Goal: Transaction & Acquisition: Purchase product/service

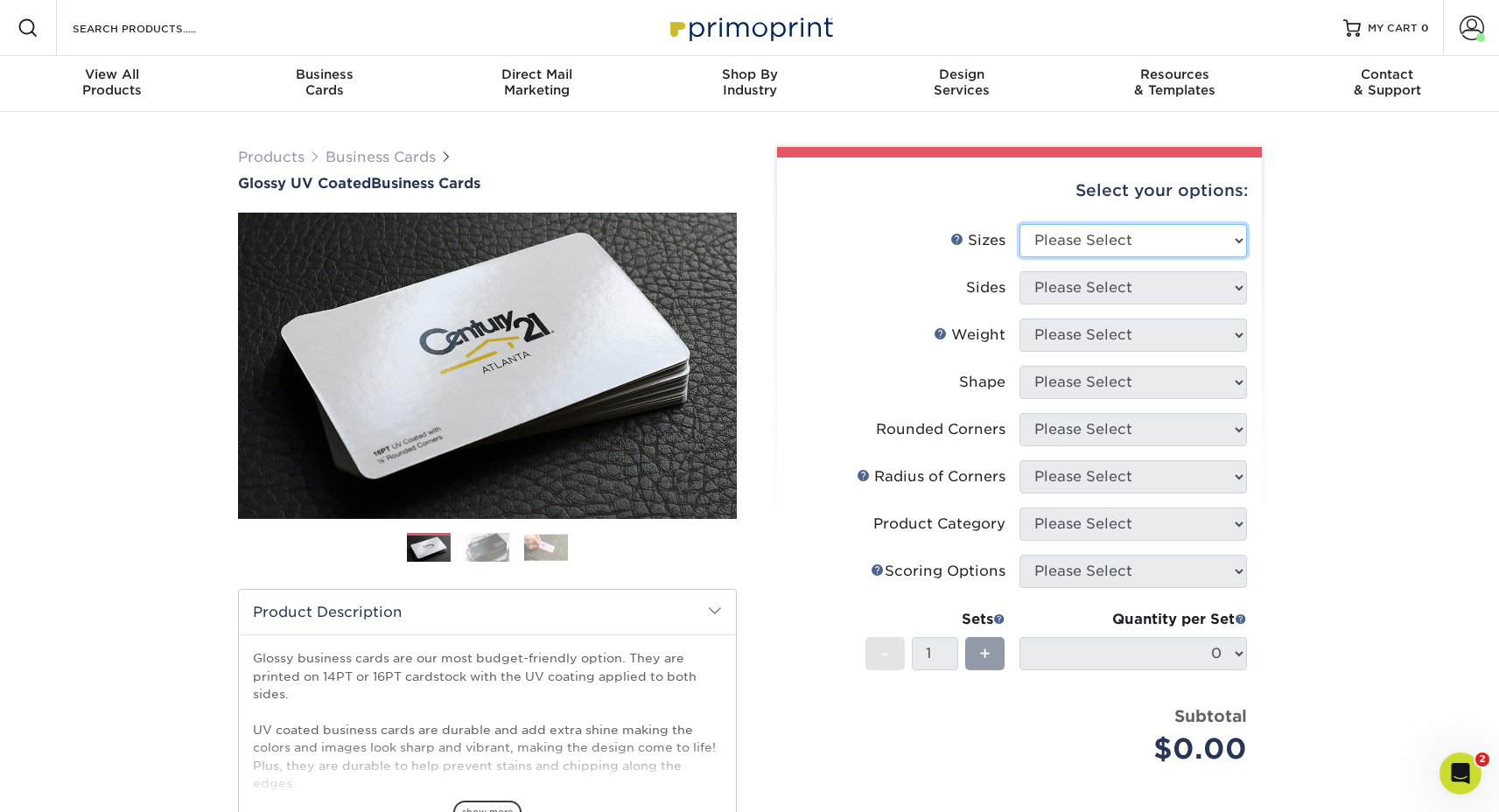
click at [1153, 226] on select "Please Select 1.5" x 3.5" - Mini 1.75" x 3.5" - Mini 2" x 2" - Square 2" x 3" -…" at bounding box center [1133, 240] width 227 height 33
select select "2.00x3.50"
click at [1020, 224] on select "Please Select 1.5" x 3.5" - Mini 1.75" x 3.5" - Mini 2" x 2" - Square 2" x 3" -…" at bounding box center [1133, 240] width 227 height 33
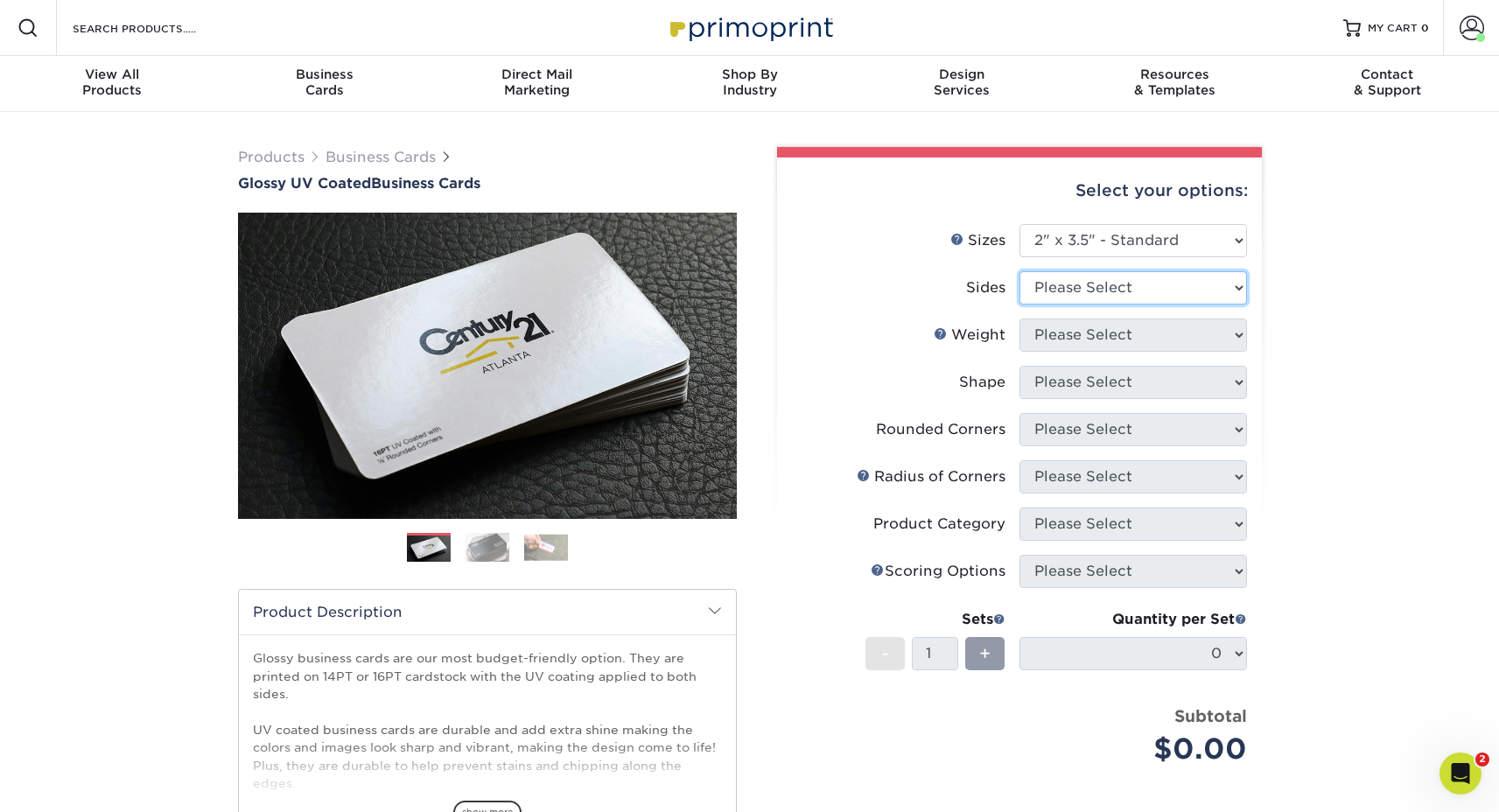
click at [1092, 294] on select "Please Select Print Both Sides Print Front Only" at bounding box center [1133, 288] width 227 height 33
select select "13abbda7-1d64-4f25-8bb2-c179b224825d"
click at [1020, 272] on select "Please Select Print Both Sides Print Front Only" at bounding box center [1133, 288] width 227 height 33
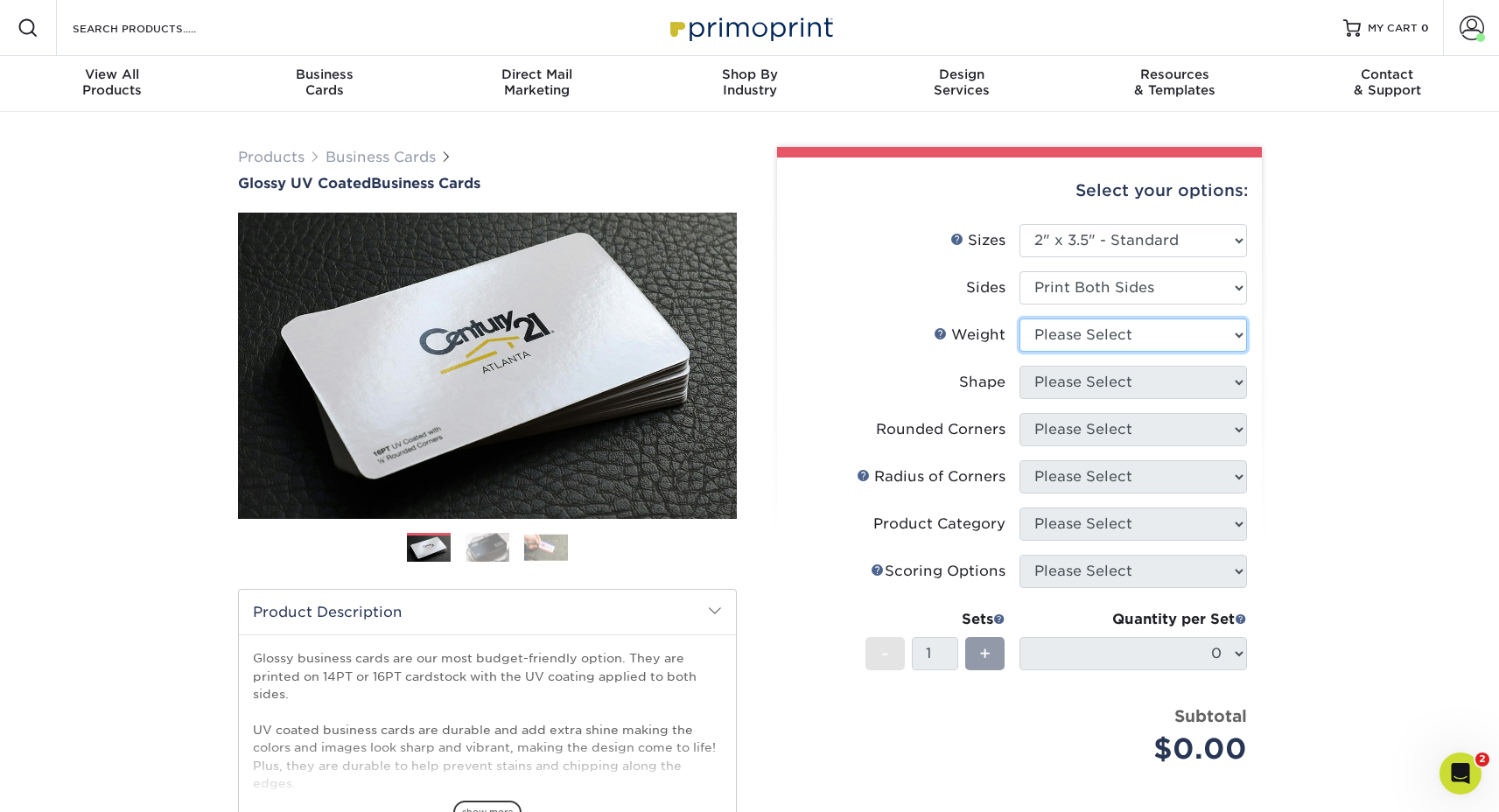
click at [1101, 330] on select "Please Select 16PT 14PT" at bounding box center [1133, 335] width 227 height 33
select select "14PT"
click at [1020, 319] on select "Please Select 16PT 14PT" at bounding box center [1133, 335] width 227 height 33
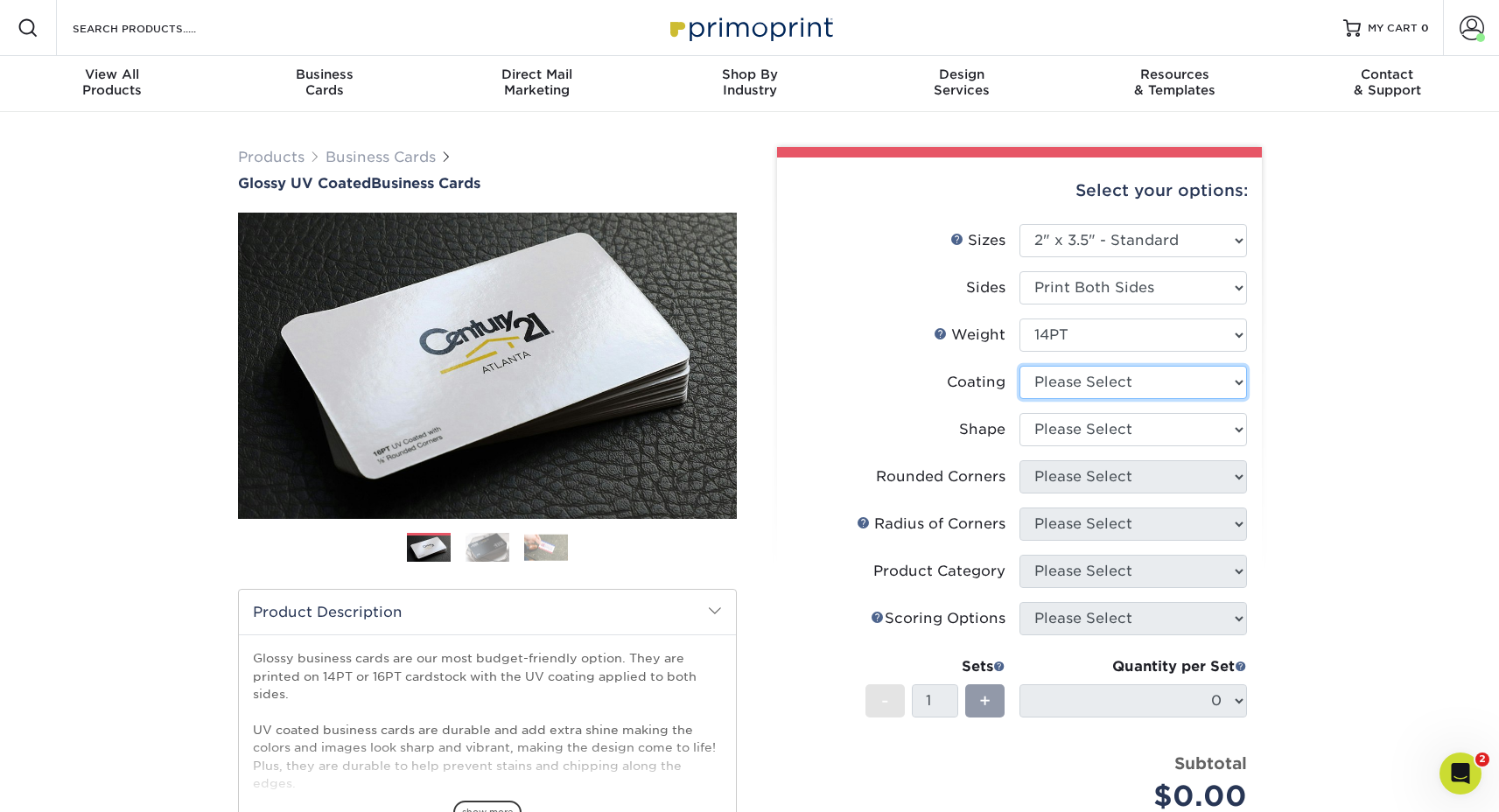
click at [1080, 393] on select at bounding box center [1133, 382] width 227 height 33
select select "1e8116af-acfc-44b1-83dc-8181aa338834"
click at [1020, 366] on select at bounding box center [1133, 382] width 227 height 33
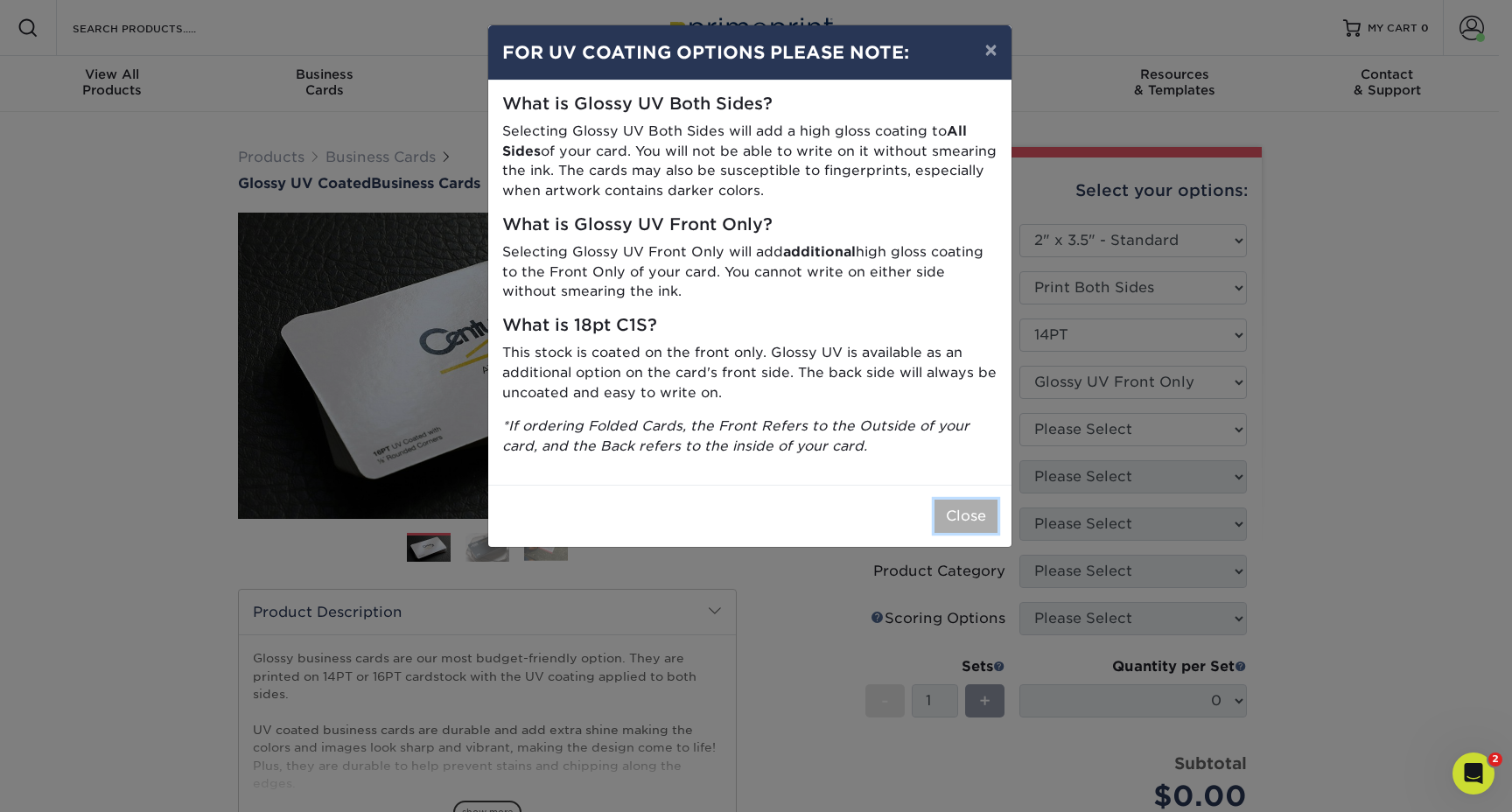
click at [965, 520] on button "Close" at bounding box center [965, 516] width 63 height 33
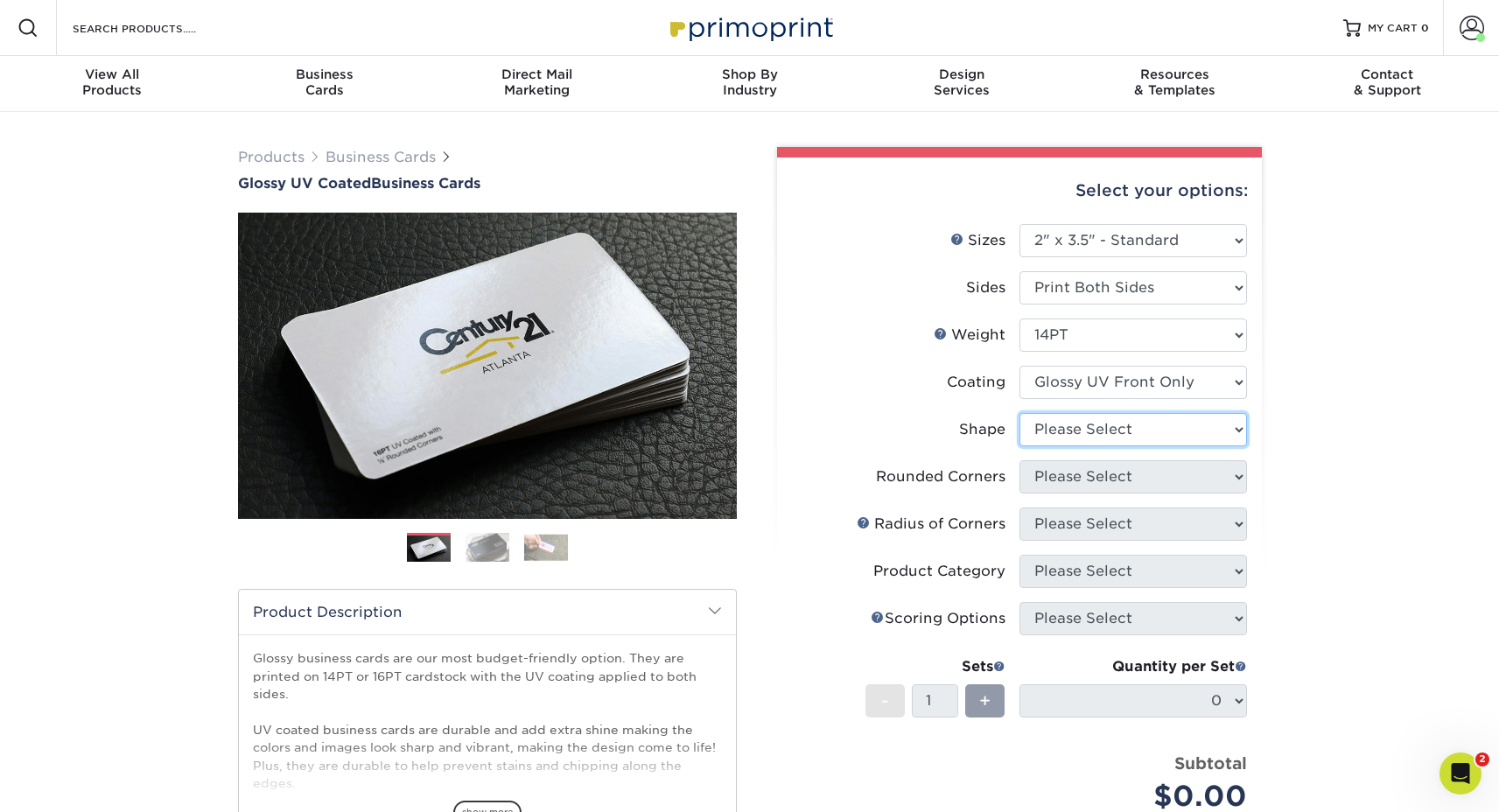
click at [1055, 430] on select "Please Select Standard" at bounding box center [1133, 429] width 227 height 33
select select "standard"
click at [1020, 413] on select "Please Select Standard" at bounding box center [1133, 429] width 227 height 33
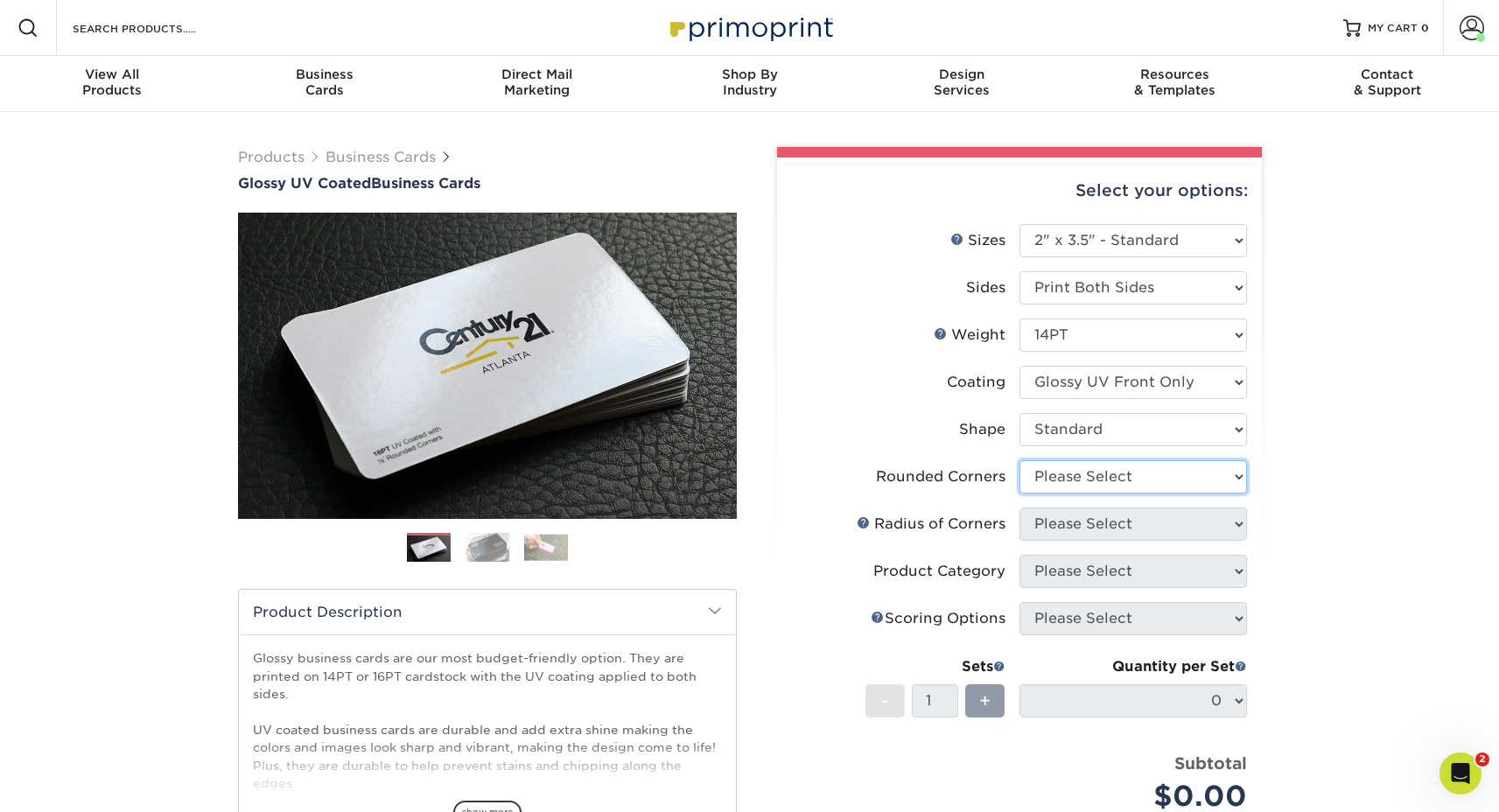
click at [1053, 477] on select "Please Select Yes - Round 2 Corners Yes - Round 4 Corners No" at bounding box center [1133, 477] width 227 height 33
select select "0"
click at [1020, 461] on select "Please Select Yes - Round 2 Corners Yes - Round 4 Corners No" at bounding box center [1133, 477] width 227 height 33
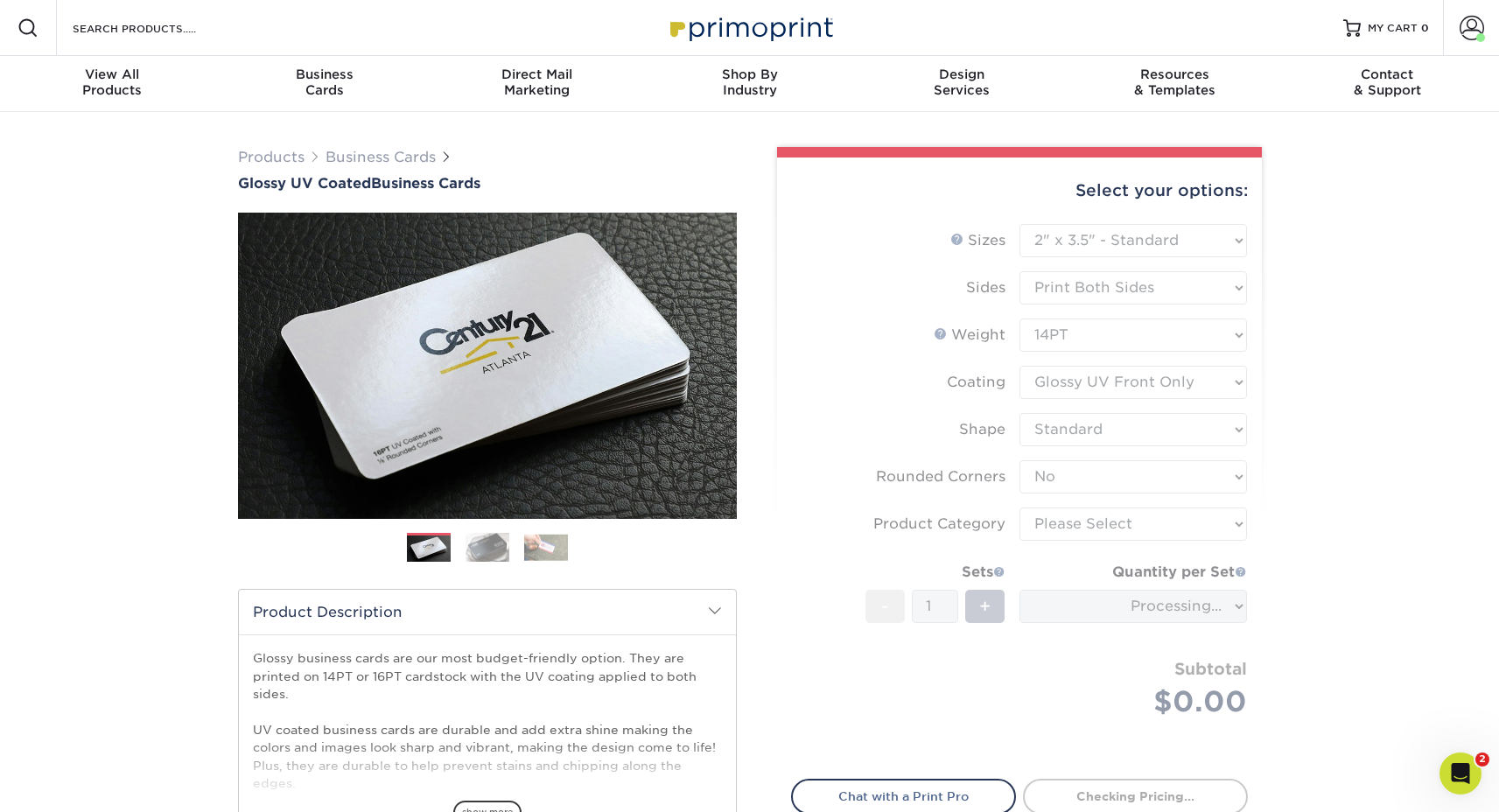
click at [1070, 434] on form "Sizes Help Sizes Please Select 1.5" x 3.5" - Mini 1.75" x 3.5" - Mini 2" x 2" -…" at bounding box center [1019, 491] width 457 height 535
click at [1050, 485] on form "Sizes Help Sizes Please Select 1.5" x 3.5" - Mini 1.75" x 3.5" - Mini 2" x 2" -…" at bounding box center [1019, 491] width 457 height 535
click at [122, 462] on div "Products Business Cards Glossy UV Coated Business Cards Previous Next" at bounding box center [749, 579] width 1499 height 934
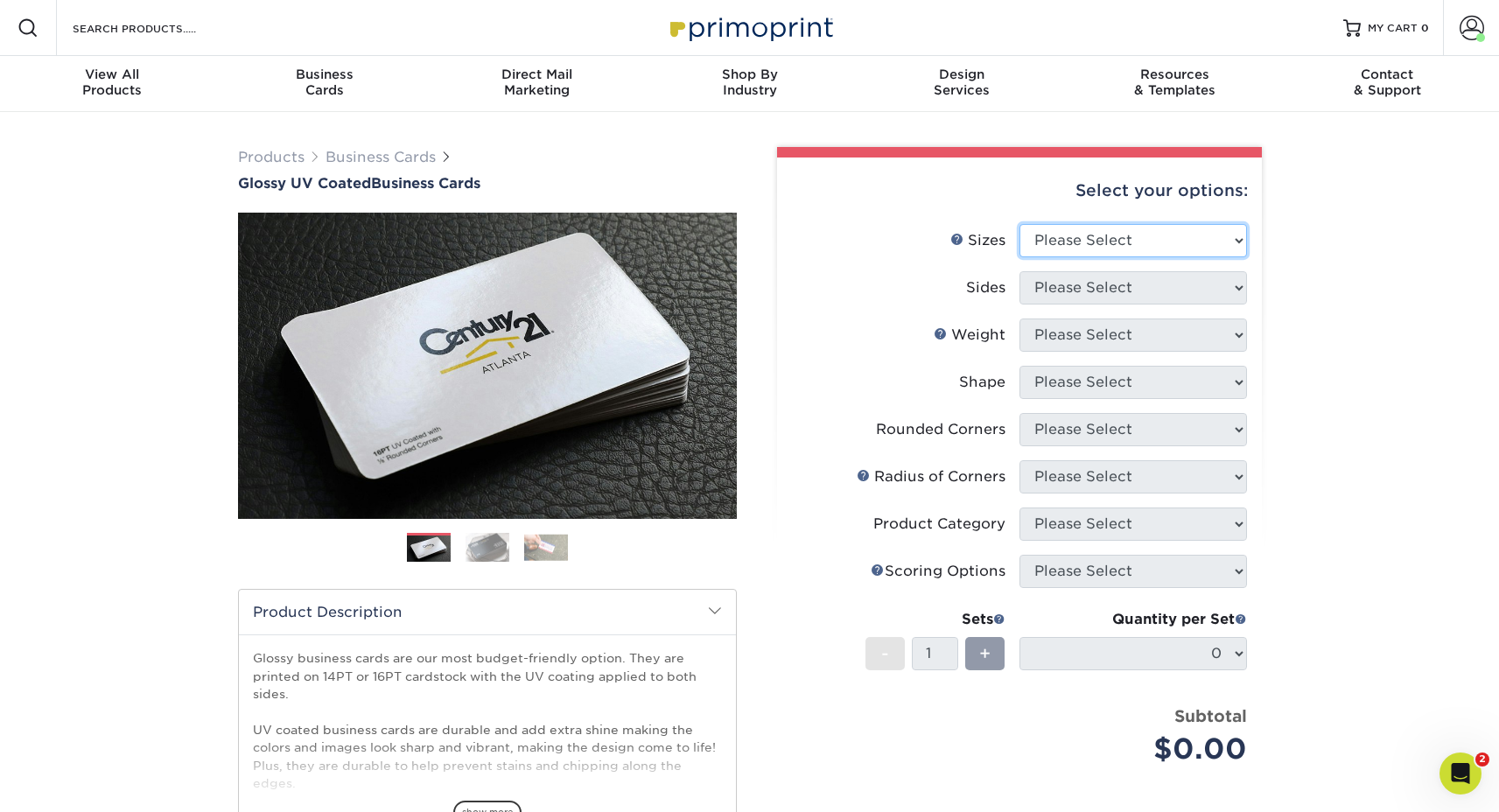
click at [1124, 240] on select "Please Select 1.5" x 3.5" - Mini 1.75" x 3.5" - Mini 2" x 2" - Square 2" x 3" -…" at bounding box center [1133, 240] width 227 height 33
click at [1020, 224] on select "Please Select 1.5" x 3.5" - Mini 1.75" x 3.5" - Mini 2" x 2" - Square 2" x 3" -…" at bounding box center [1133, 240] width 227 height 33
click at [1109, 248] on select "Please Select 1.5" x 3.5" - Mini 1.75" x 3.5" - Mini 2" x 2" - Square 2" x 3" -…" at bounding box center [1133, 240] width 227 height 33
select select "2.00x3.50"
click at [1020, 224] on select "Please Select 1.5" x 3.5" - Mini 1.75" x 3.5" - Mini 2" x 2" - Square 2" x 3" -…" at bounding box center [1133, 240] width 227 height 33
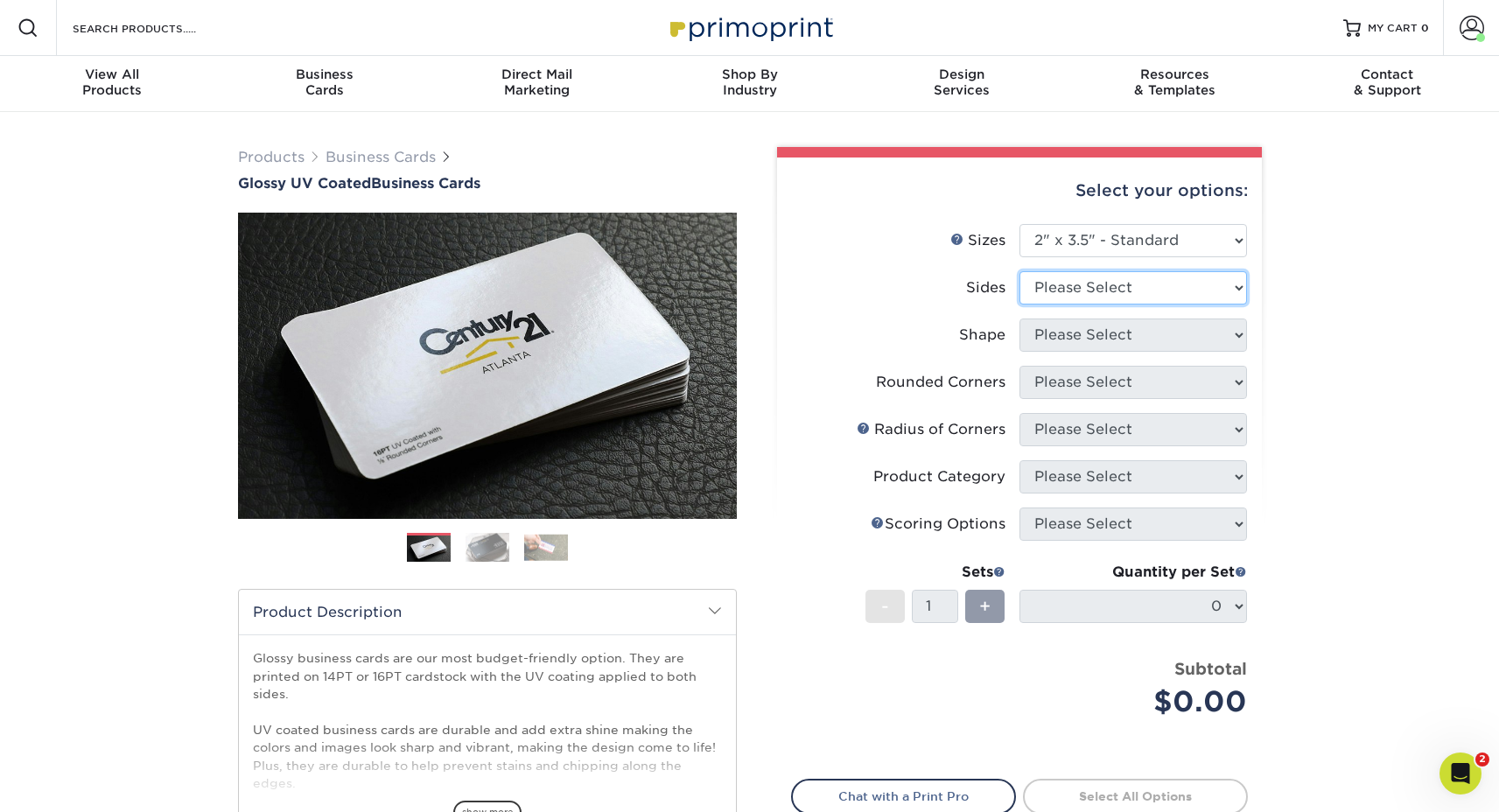
click at [1091, 285] on select "Please Select Print Both Sides Print Front Only" at bounding box center [1133, 288] width 227 height 33
select select "13abbda7-1d64-4f25-8bb2-c179b224825d"
click at [1020, 272] on select "Please Select Print Both Sides Print Front Only" at bounding box center [1133, 288] width 227 height 33
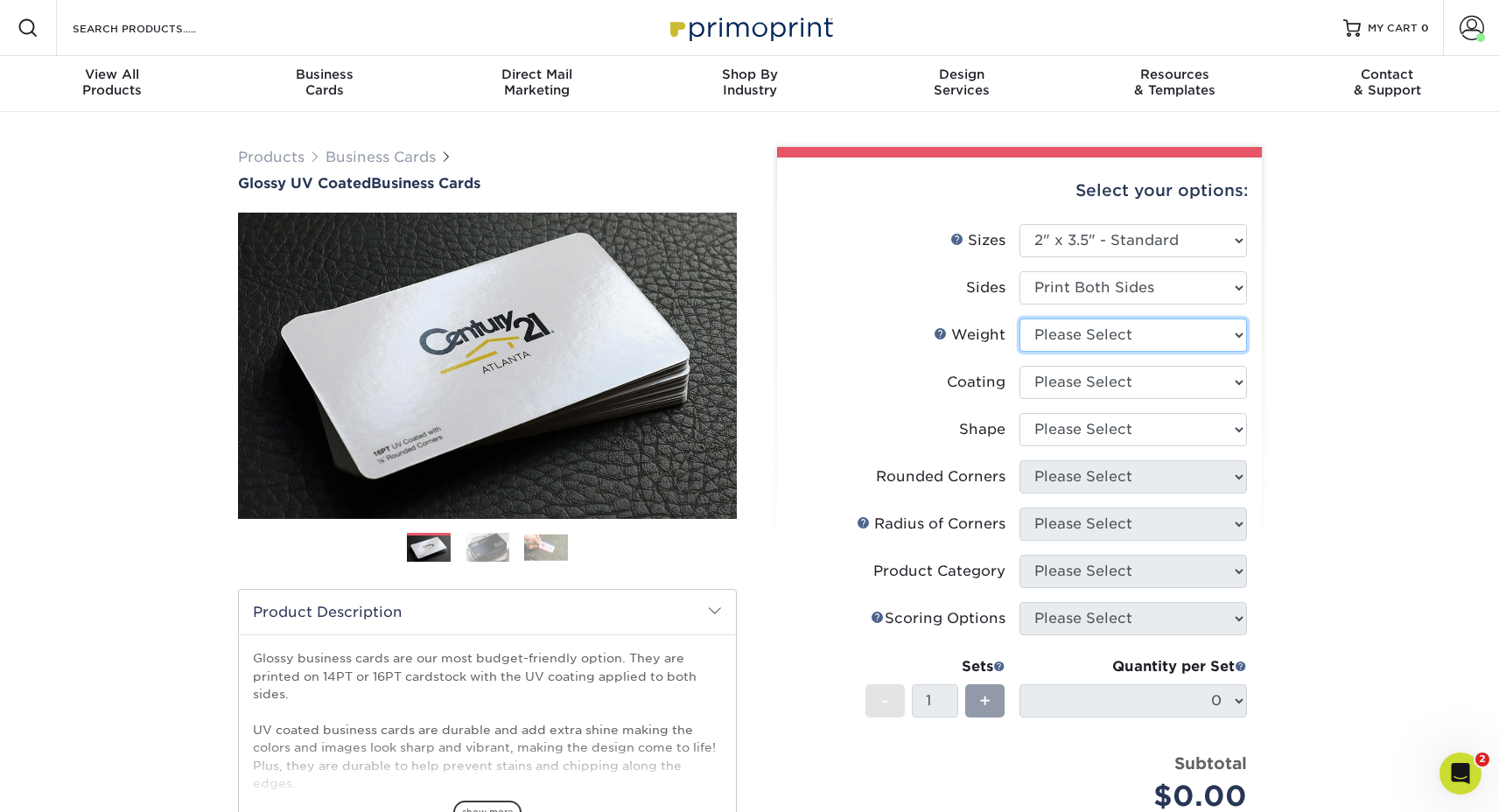
click at [1093, 327] on select "Please Select 16PT 14PT" at bounding box center [1133, 335] width 227 height 33
select select "14PT"
click at [1020, 319] on select "Please Select 16PT 14PT" at bounding box center [1133, 335] width 227 height 33
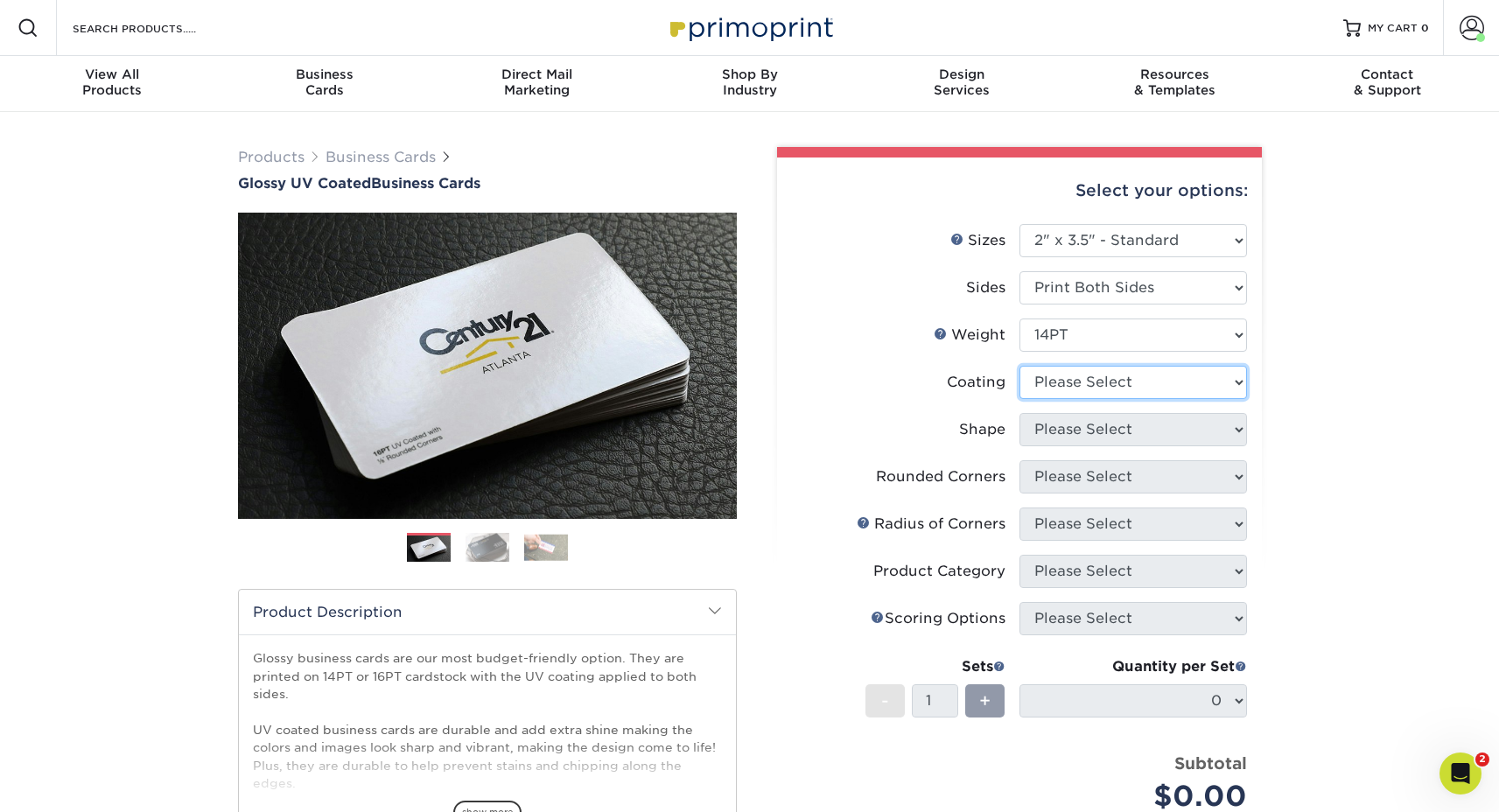
click at [1071, 380] on select at bounding box center [1133, 382] width 227 height 33
select select "1e8116af-acfc-44b1-83dc-8181aa338834"
click at [1020, 366] on select at bounding box center [1133, 382] width 227 height 33
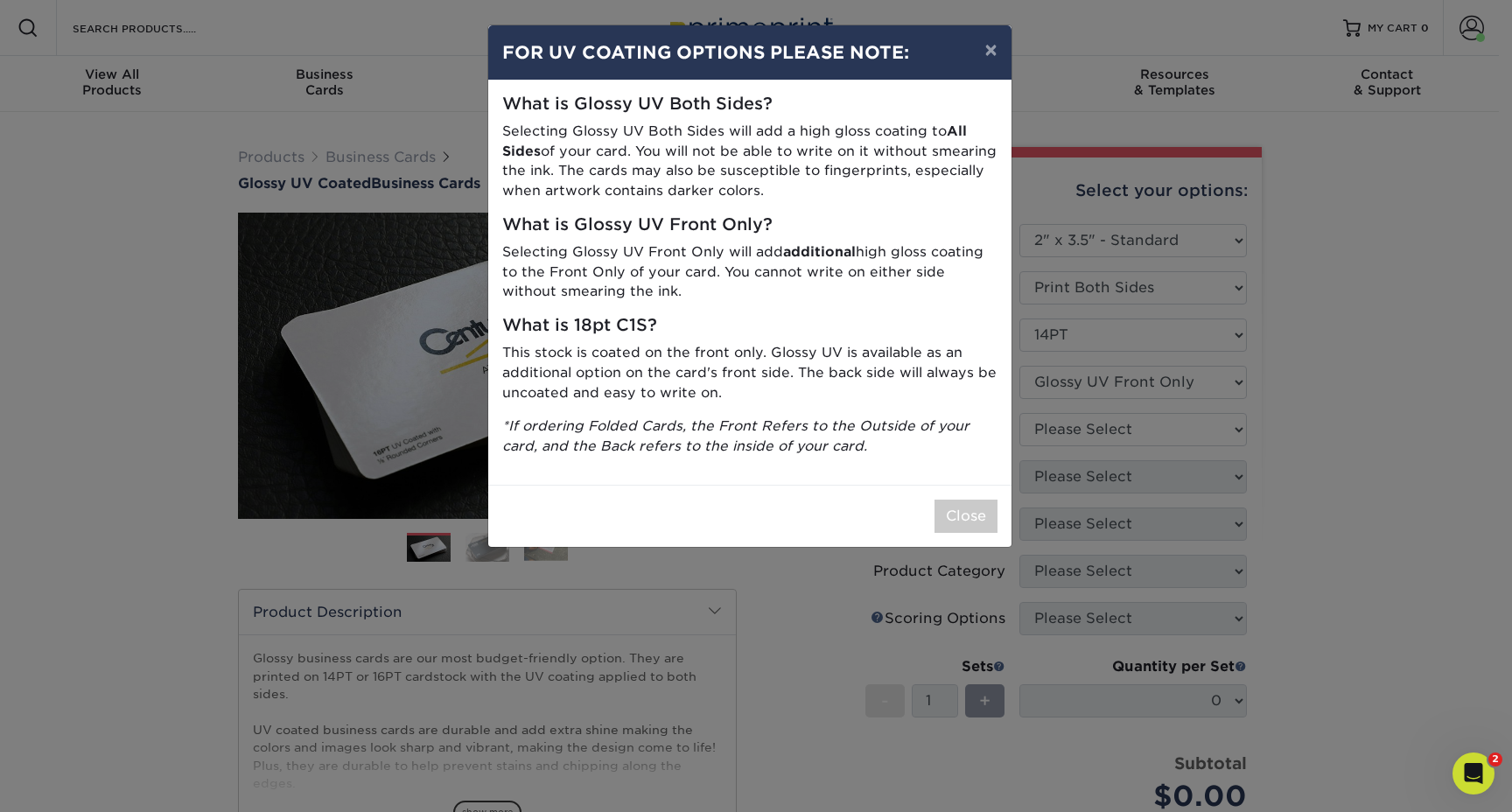
click at [1067, 429] on div "× FOR UV COATING OPTIONS PLEASE NOTE: What is Glossy UV Both Sides? Selecting G…" at bounding box center [756, 406] width 1512 height 812
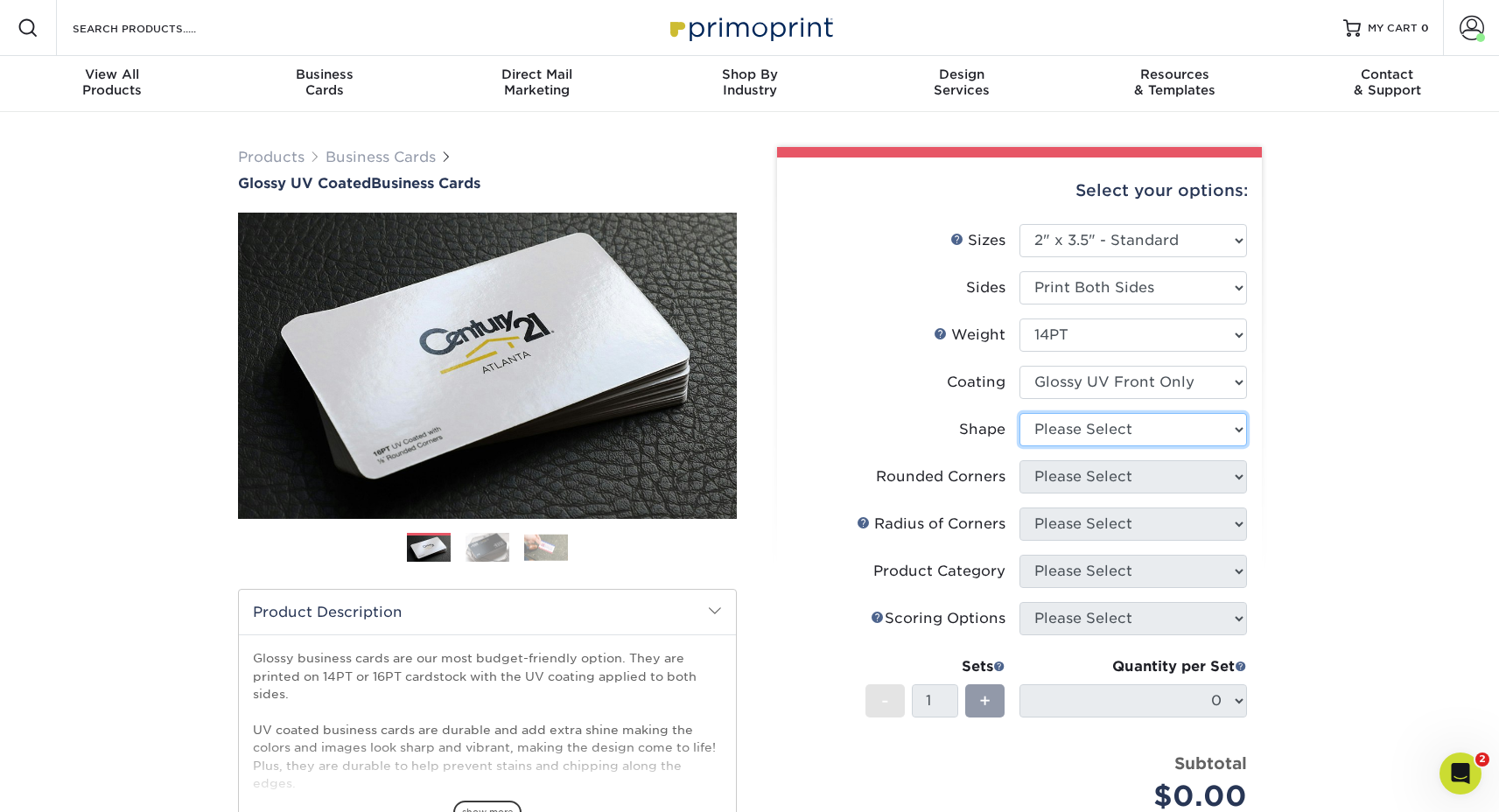
click at [1050, 436] on select "Please Select Standard" at bounding box center [1133, 429] width 227 height 33
select select "standard"
click at [1020, 413] on select "Please Select Standard" at bounding box center [1133, 429] width 227 height 33
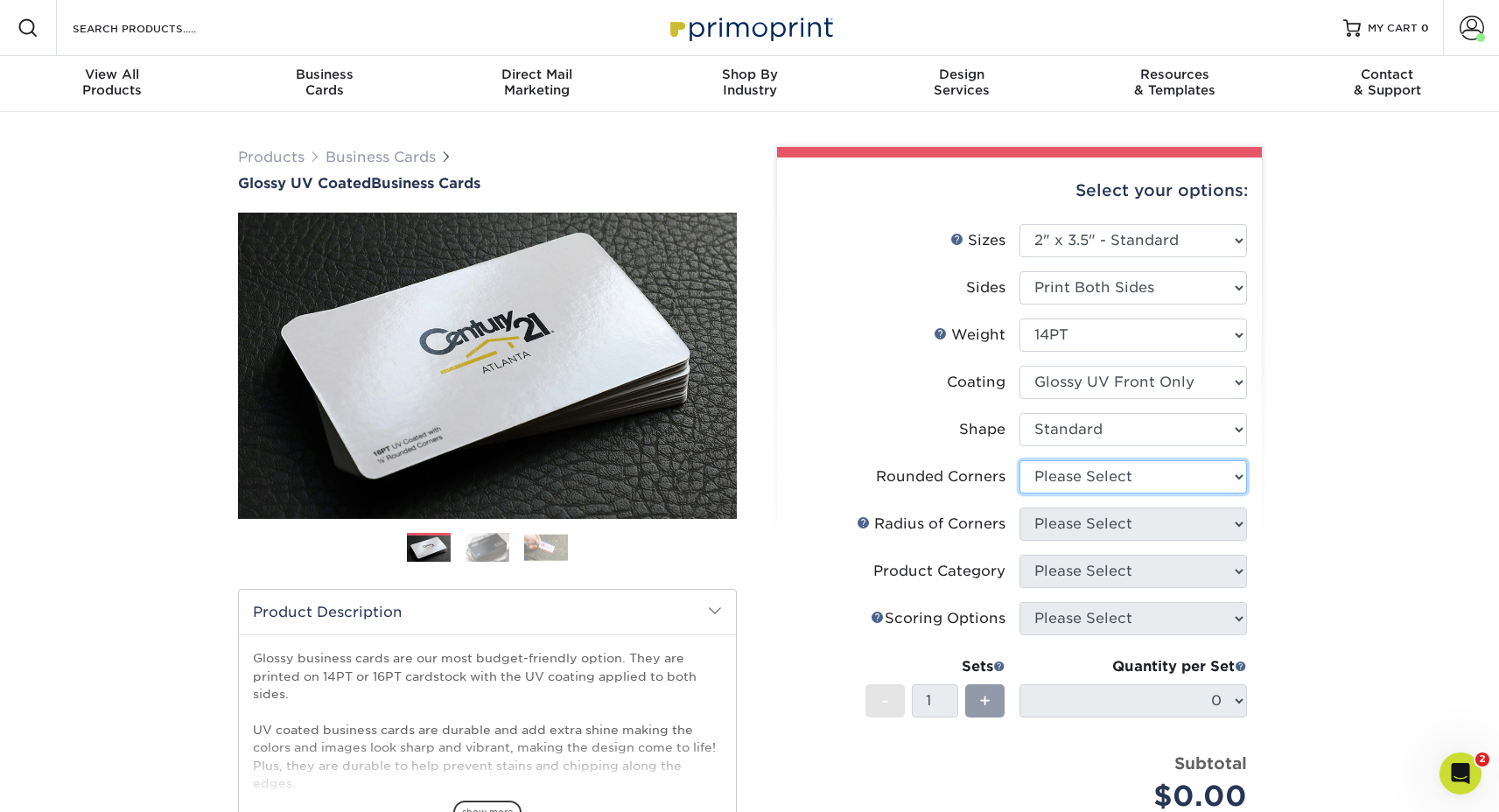
click at [1066, 477] on select "Please Select Yes - Round 2 Corners Yes - Round 4 Corners No" at bounding box center [1133, 477] width 227 height 33
select select "0"
click at [1020, 461] on select "Please Select Yes - Round 2 Corners Yes - Round 4 Corners No" at bounding box center [1133, 477] width 227 height 33
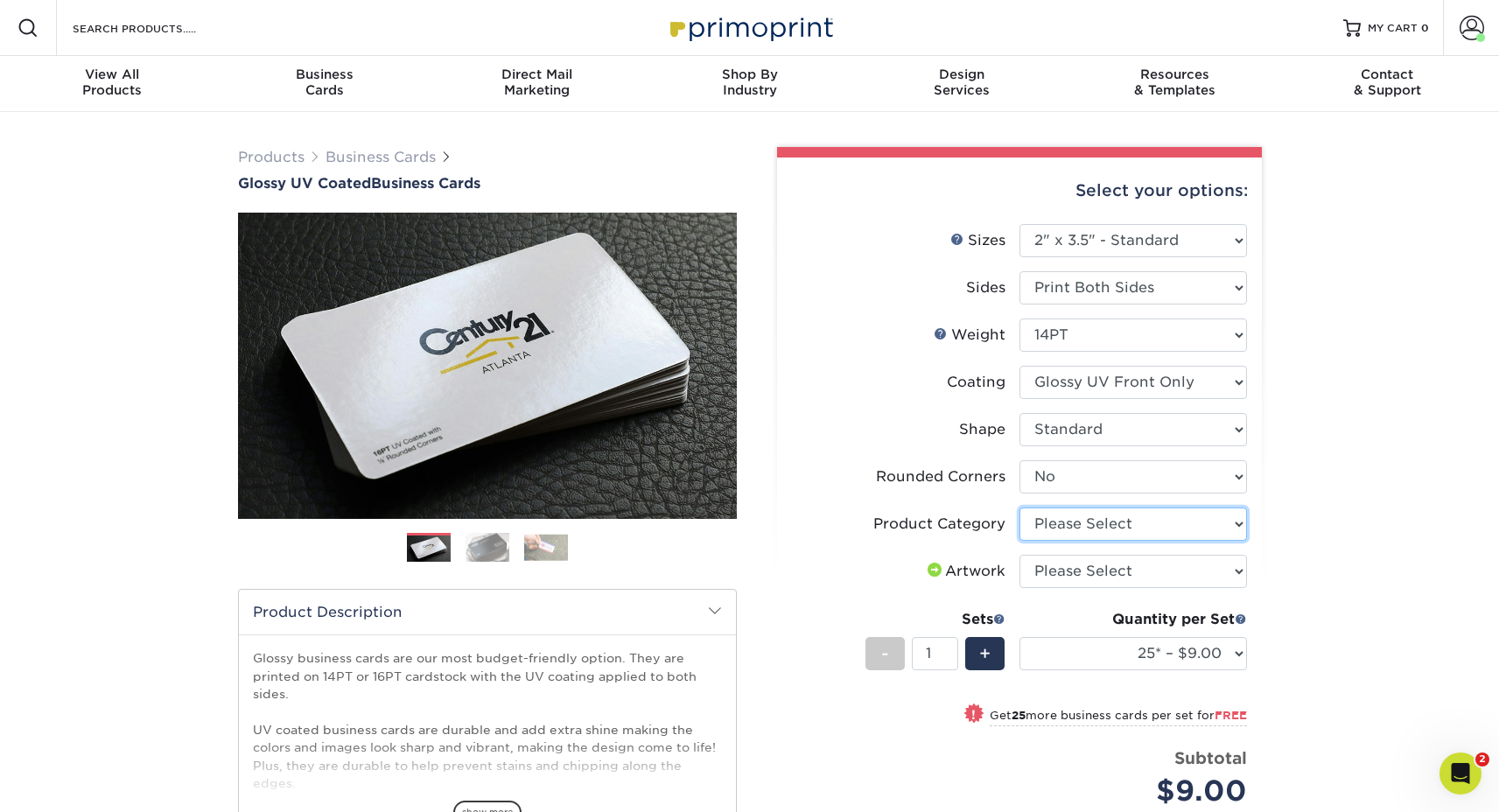
click at [1067, 532] on select "Please Select Business Cards" at bounding box center [1133, 524] width 227 height 33
click at [1020, 508] on select "Please Select Business Cards" at bounding box center [1133, 524] width 227 height 33
click at [1069, 538] on select "Please Select Business Cards" at bounding box center [1133, 524] width 227 height 33
select select "3b5148f1-0588-4f88-a218-97bcfdce65c1"
click at [1020, 508] on select "Please Select Business Cards" at bounding box center [1133, 524] width 227 height 33
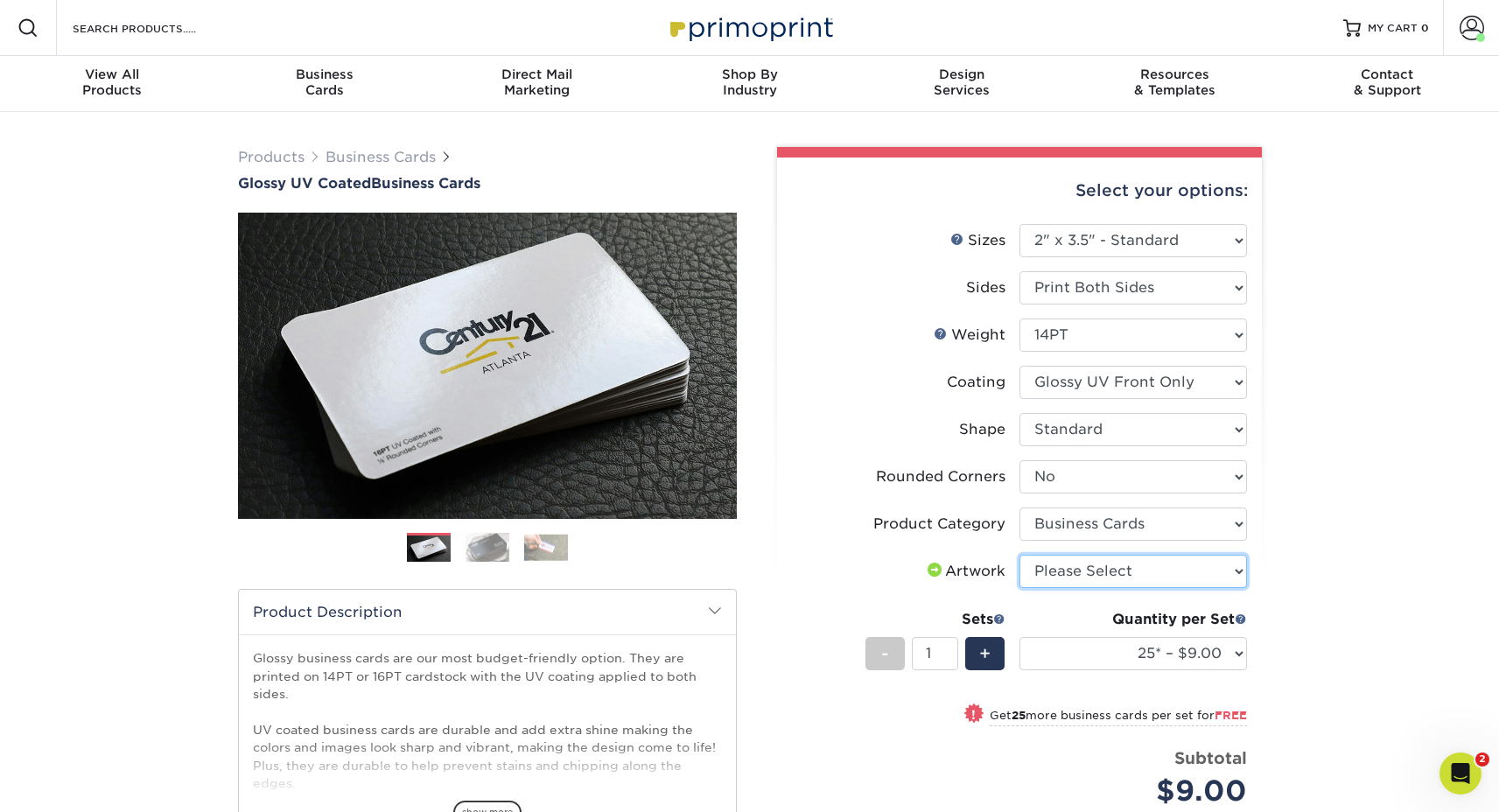
click at [1066, 566] on select "Please Select I will upload files I need a design - $100" at bounding box center [1133, 571] width 227 height 33
select select "upload"
click at [1020, 555] on select "Please Select I will upload files I need a design - $100" at bounding box center [1133, 571] width 227 height 33
click at [1061, 650] on select "25* – $9.00 50* – $9.00 100* – $9.00 250* – $17.00 500 – $33.00 1000 – $42.00 2…" at bounding box center [1133, 653] width 227 height 33
select select "500 – $33.00"
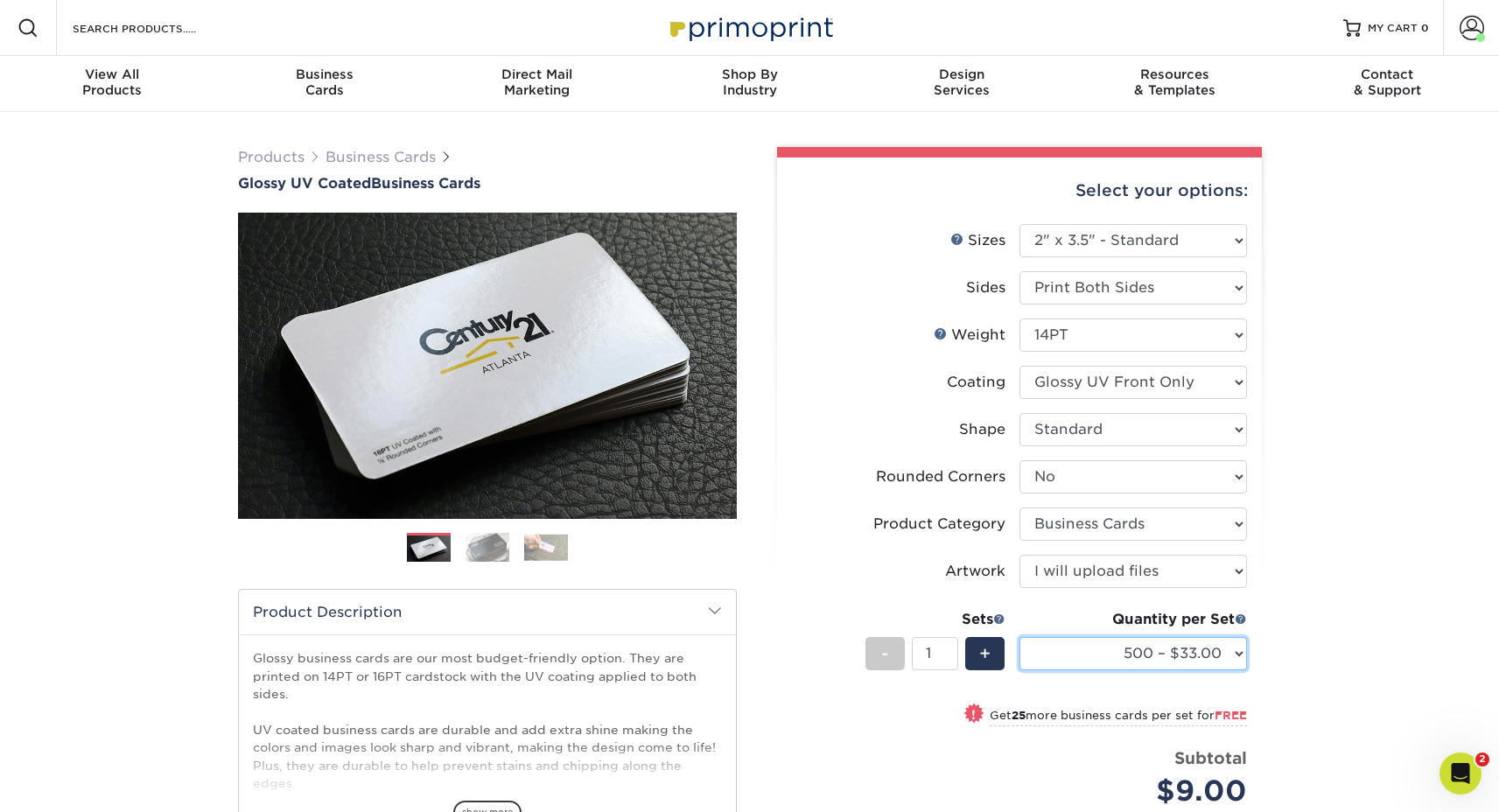
click at [1020, 637] on select "25* – $9.00 50* – $9.00 100* – $9.00 250* – $17.00 500 – $33.00 1000 – $42.00 2…" at bounding box center [1133, 653] width 227 height 33
click at [1329, 613] on div "Products Business Cards Glossy UV Coated Business Cards Previous Next" at bounding box center [749, 592] width 1499 height 960
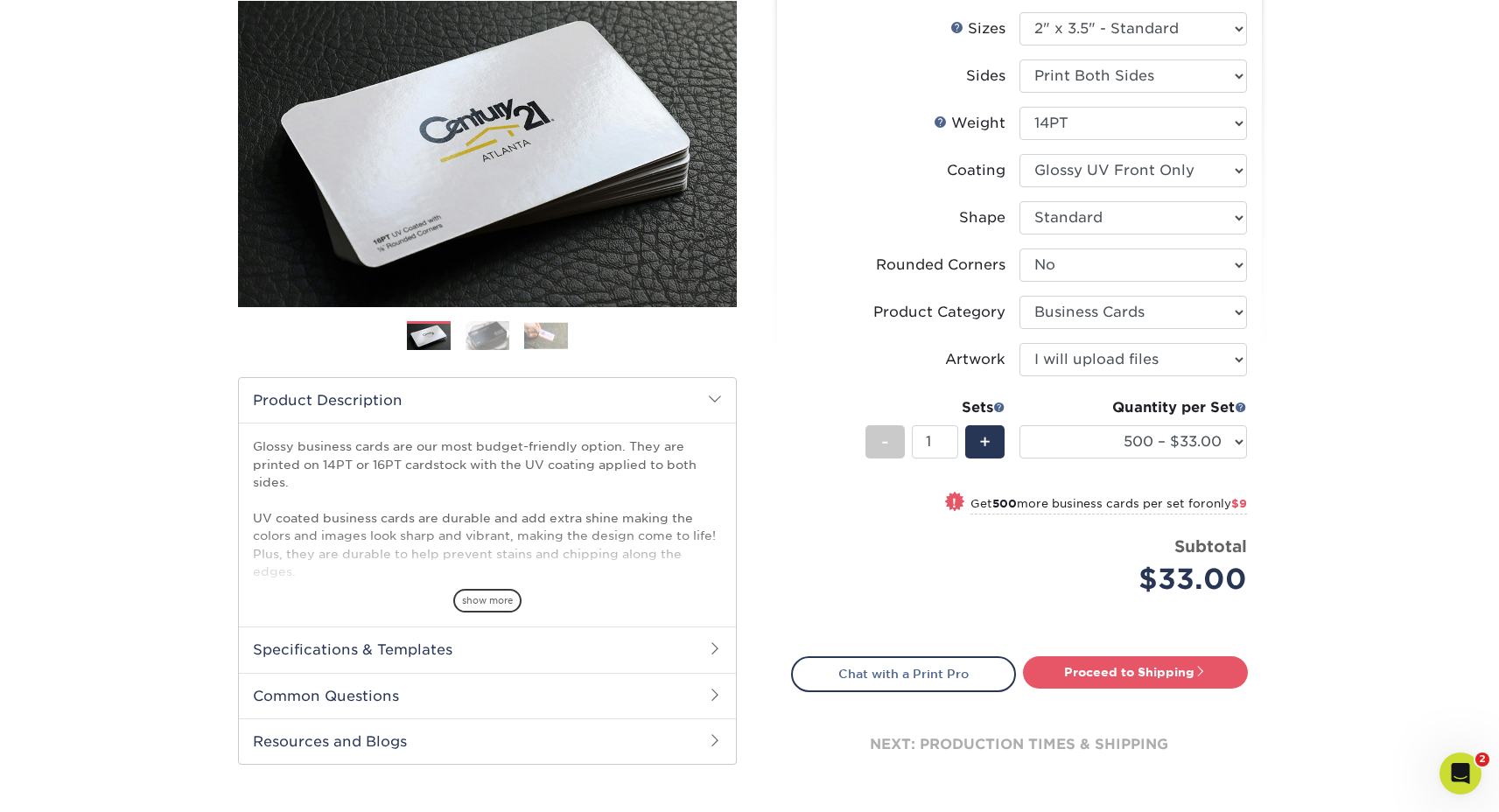
scroll to position [220, 0]
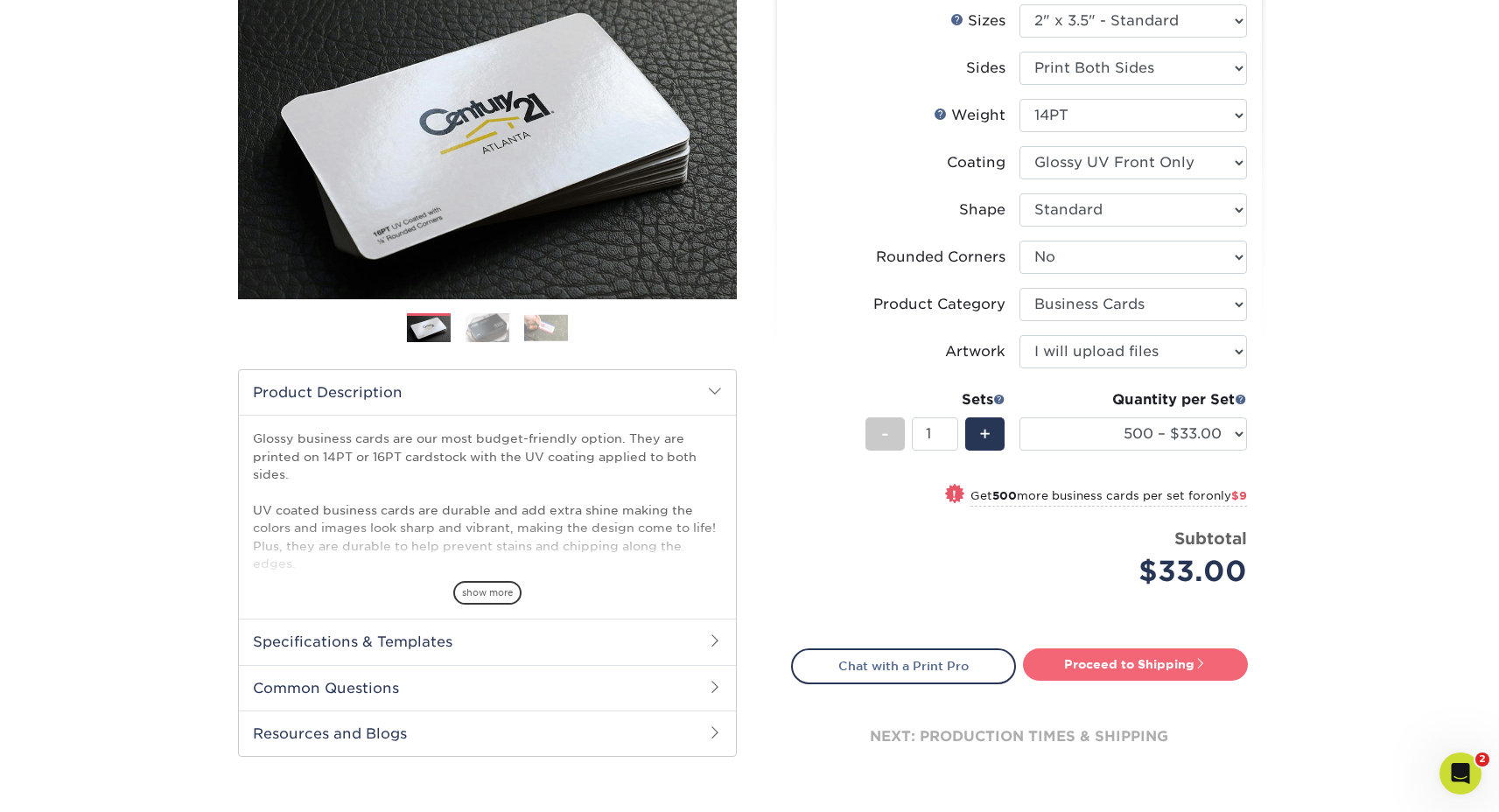
click at [1140, 667] on link "Proceed to Shipping" at bounding box center [1135, 665] width 225 height 32
type input "Set 1"
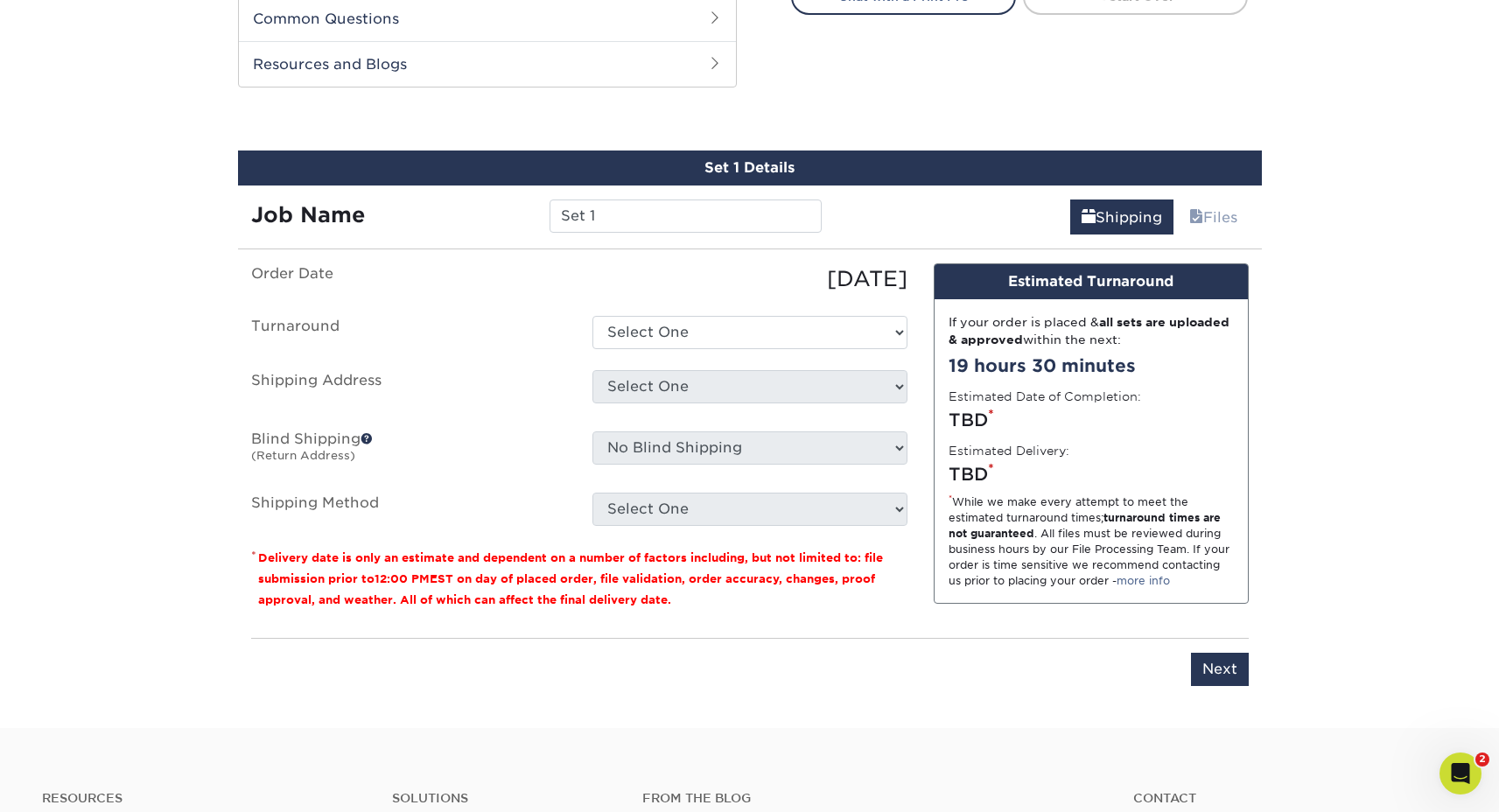
scroll to position [916, 0]
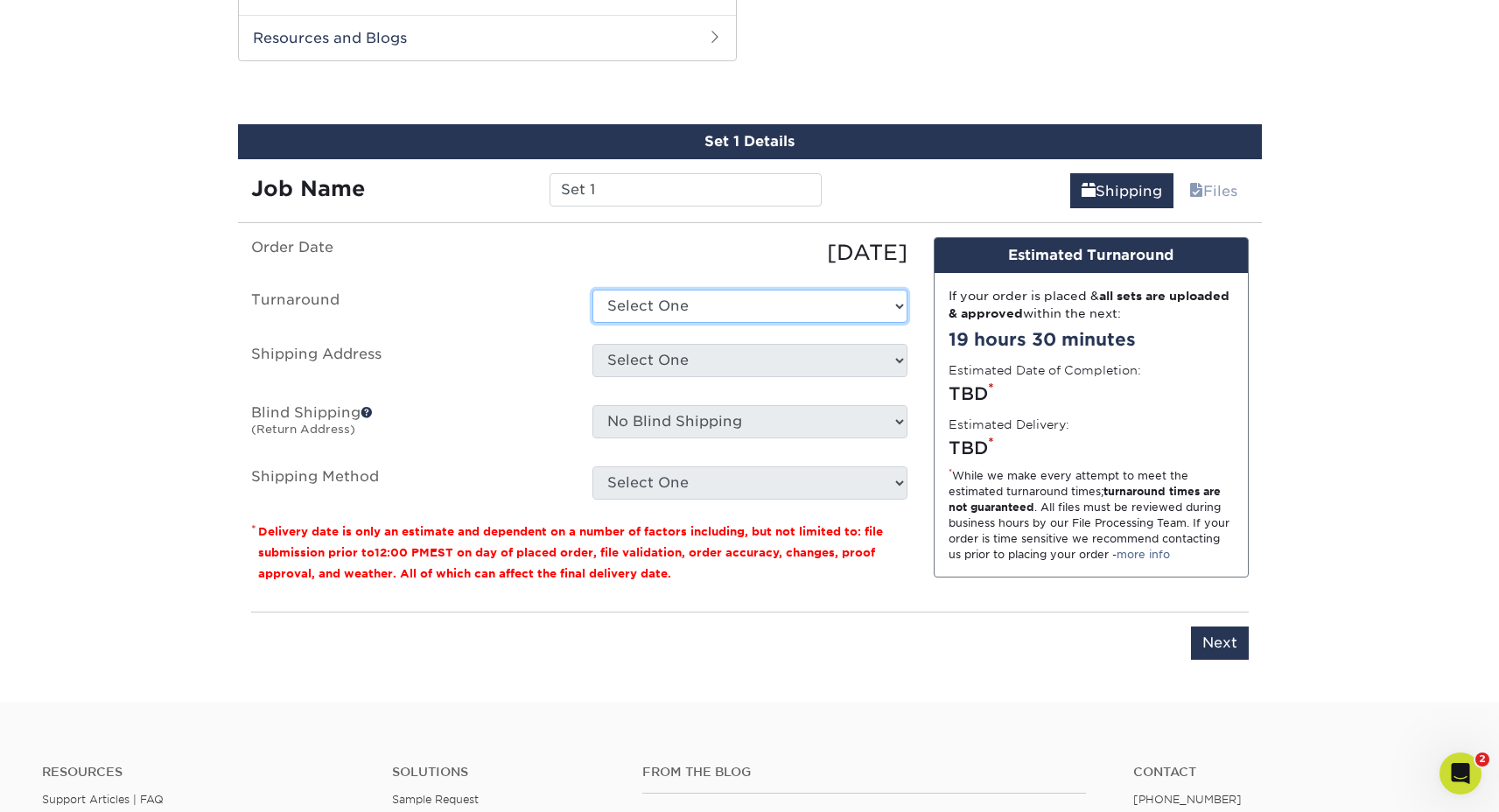
click at [664, 318] on select "Select One 2-4 Business Days 2 Day Next Business Day" at bounding box center [750, 305] width 315 height 33
select select "d5f7acf6-c468-496b-8fad-27d3fe4f41d9"
click at [593, 289] on select "Select One 2-4 Business Days 2 Day Next Business Day" at bounding box center [750, 305] width 315 height 33
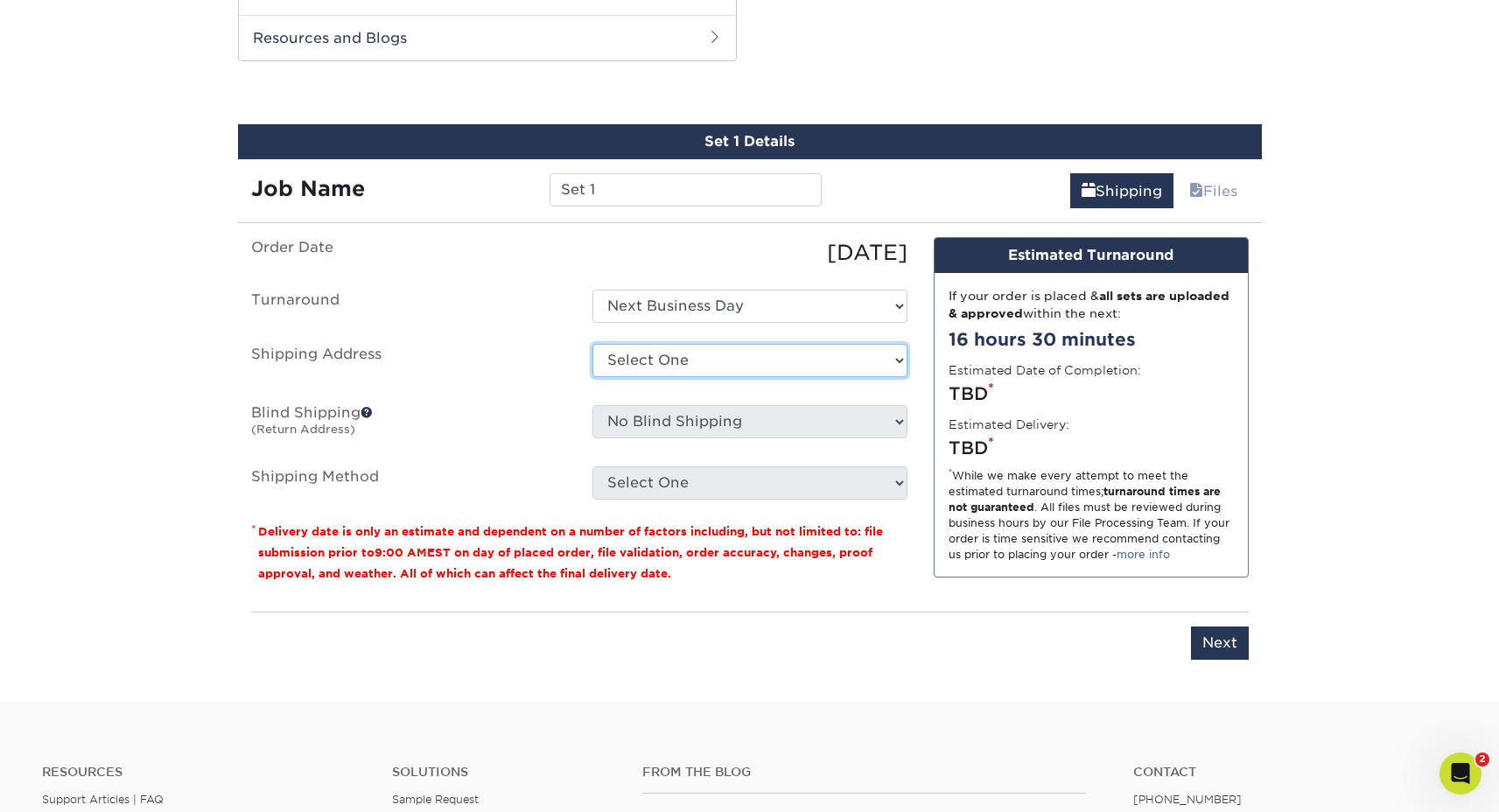
click at [654, 375] on select "Select One ABQ - BHI C- DEN - BHI DEN - EITS GJ Las Cruces LC Sarah Ganley + Ad…" at bounding box center [750, 360] width 315 height 33
select select "10798"
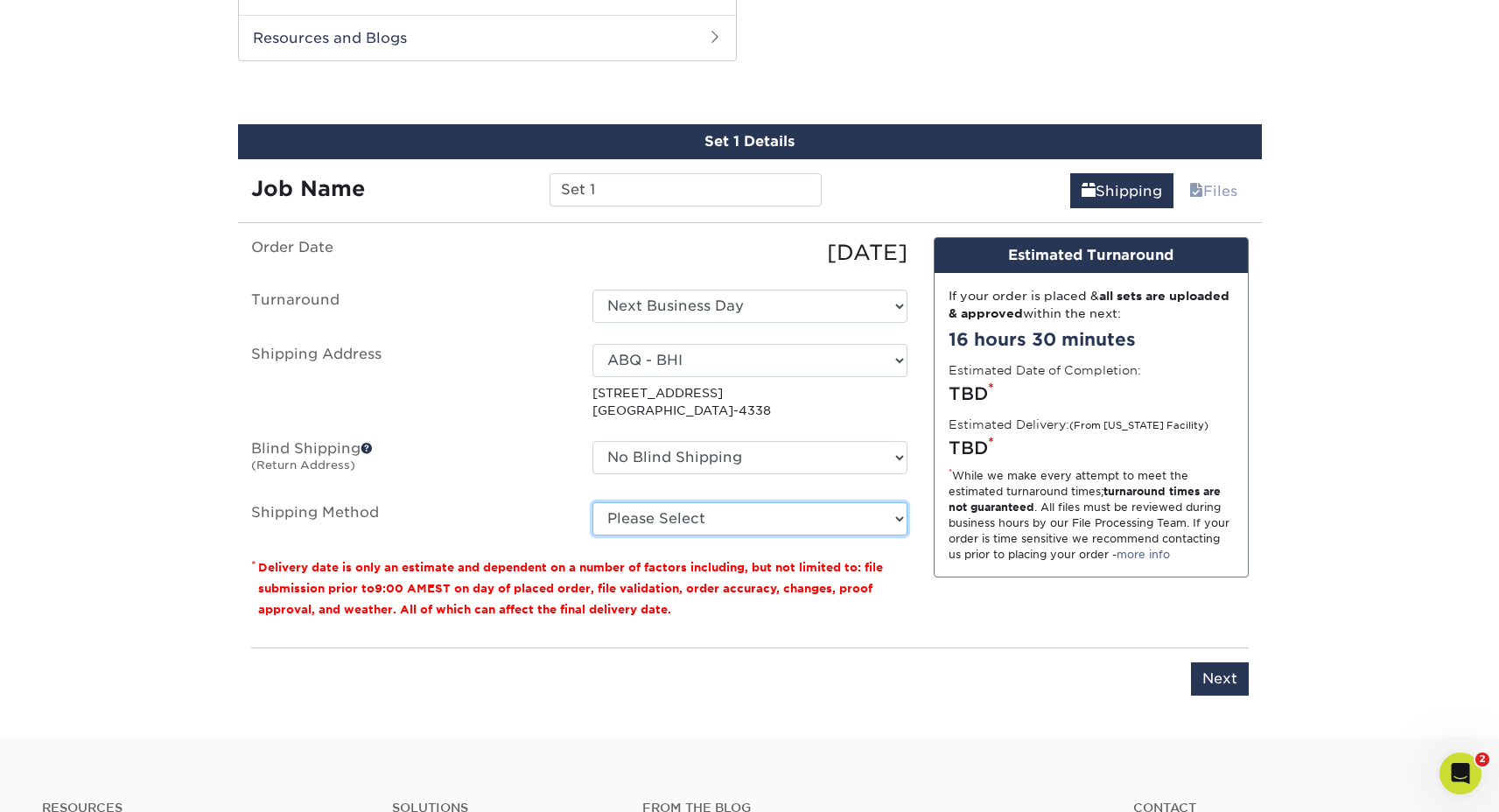
click at [641, 514] on select "Please Select Ground Shipping (+$8.96) 3 Day Shipping Service (+$15.34) 2 Day A…" at bounding box center [750, 518] width 315 height 33
click at [593, 502] on select "Please Select Ground Shipping (+$8.96) 3 Day Shipping Service (+$15.34) 2 Day A…" at bounding box center [750, 518] width 315 height 33
click at [643, 525] on select "Please Select Ground Shipping (+$8.96) 3 Day Shipping Service (+$15.34) 2 Day A…" at bounding box center [750, 518] width 315 height 33
select select "13"
click at [593, 502] on select "Please Select Ground Shipping (+$8.96) 3 Day Shipping Service (+$15.34) 2 Day A…" at bounding box center [750, 518] width 315 height 33
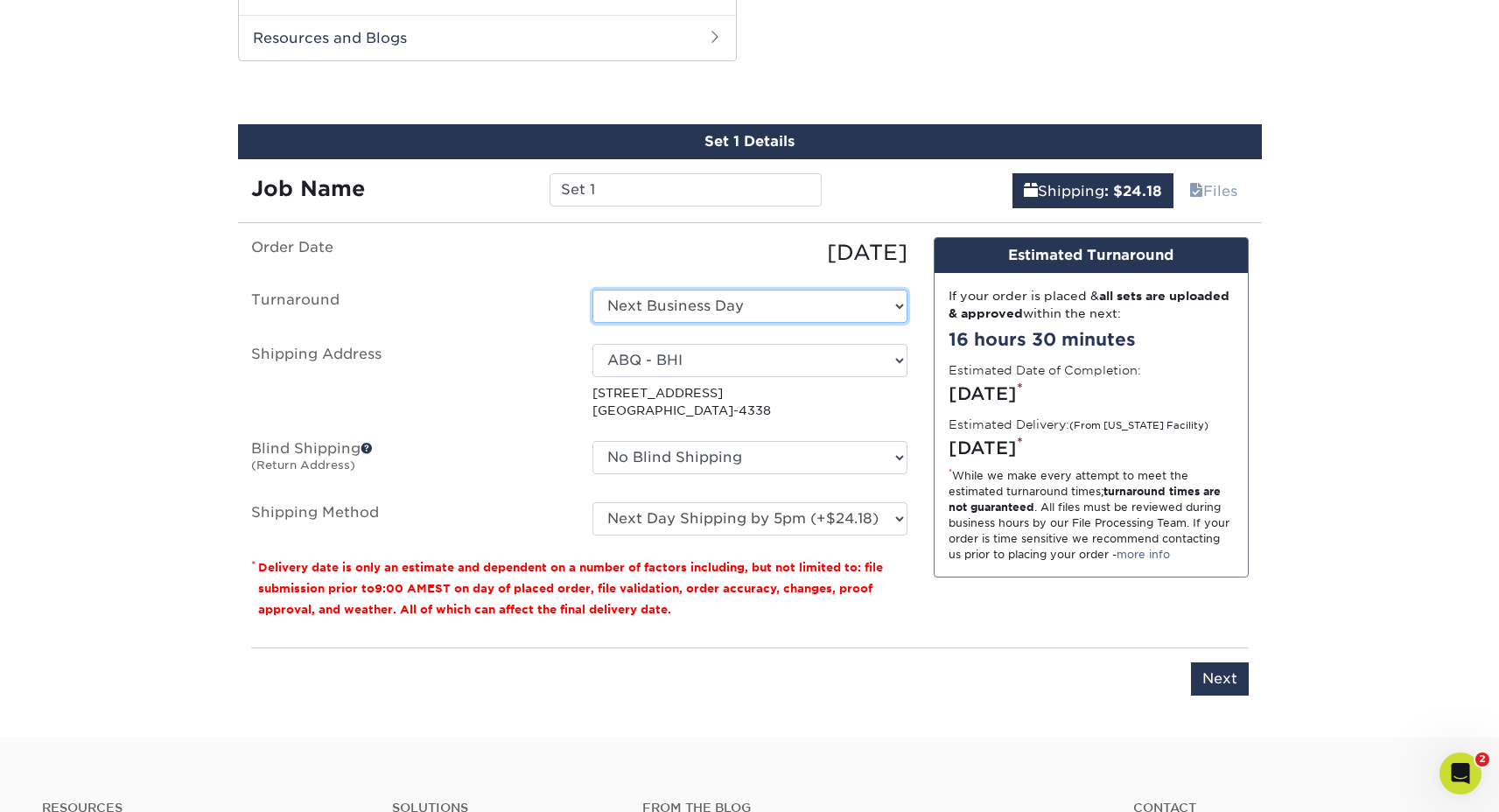
click at [685, 300] on select "Select One 2-4 Business Days 2 Day Next Business Day" at bounding box center [750, 305] width 315 height 33
click at [675, 306] on select "Select One 2-4 Business Days 2 Day Next Business Day" at bounding box center [750, 305] width 315 height 33
select select "d5f7acf6-c468-496b-8fad-27d3fe4f41d9"
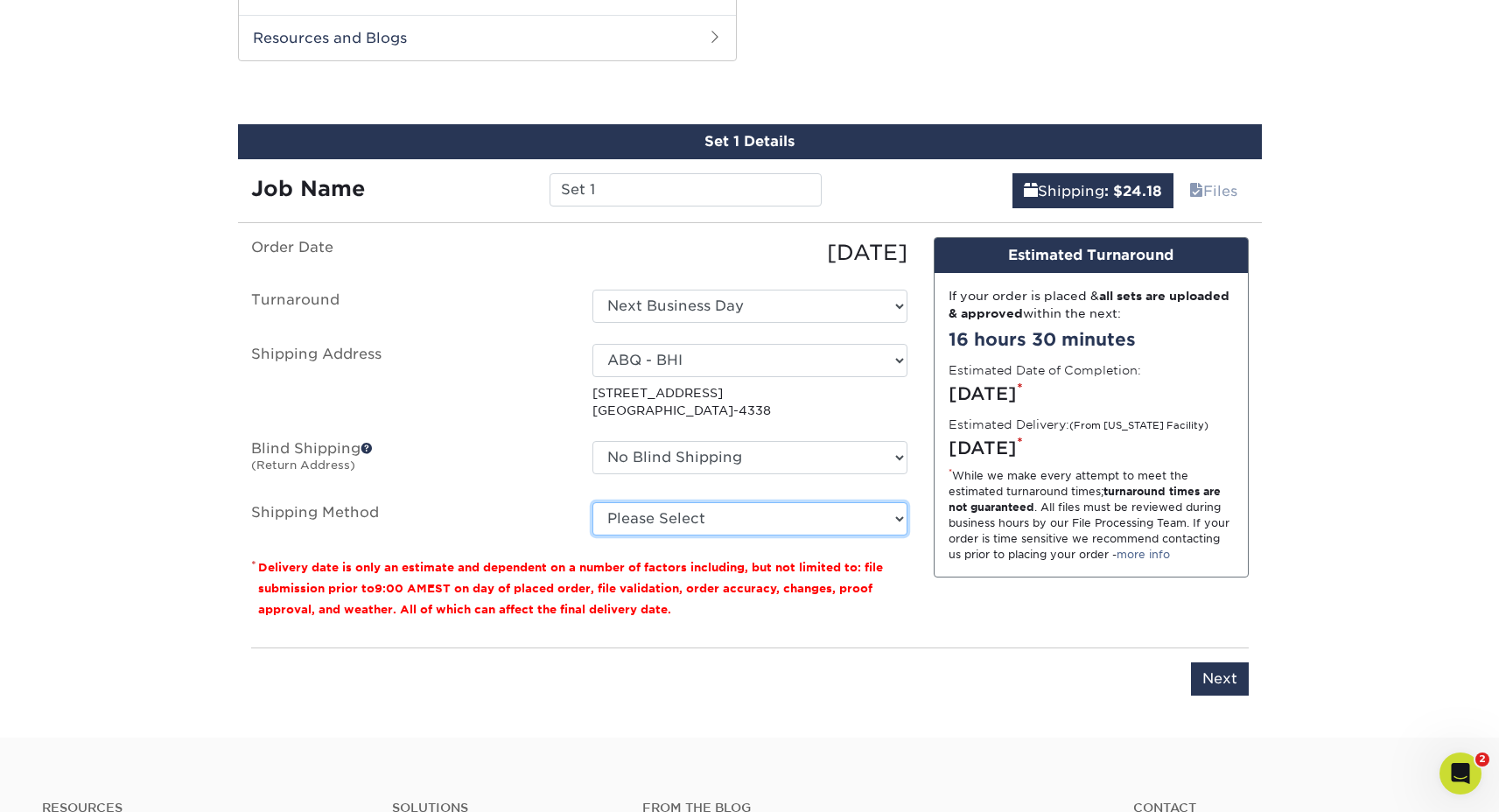
click at [637, 516] on select "Please Select Ground Shipping (+$8.96) 3 Day Shipping Service (+$15.34) 2 Day A…" at bounding box center [750, 518] width 315 height 33
click at [593, 502] on select "Please Select Ground Shipping (+$8.96) 3 Day Shipping Service (+$15.34) 2 Day A…" at bounding box center [750, 518] width 315 height 33
click at [664, 518] on select "Please Select Ground Shipping (+$8.96) 3 Day Shipping Service (+$15.34) 2 Day A…" at bounding box center [750, 518] width 315 height 33
click at [593, 502] on select "Please Select Ground Shipping (+$8.96) 3 Day Shipping Service (+$15.34) 2 Day A…" at bounding box center [750, 518] width 315 height 33
click at [674, 520] on select "Please Select Ground Shipping (+$8.96) 3 Day Shipping Service (+$15.34) 2 Day A…" at bounding box center [750, 518] width 315 height 33
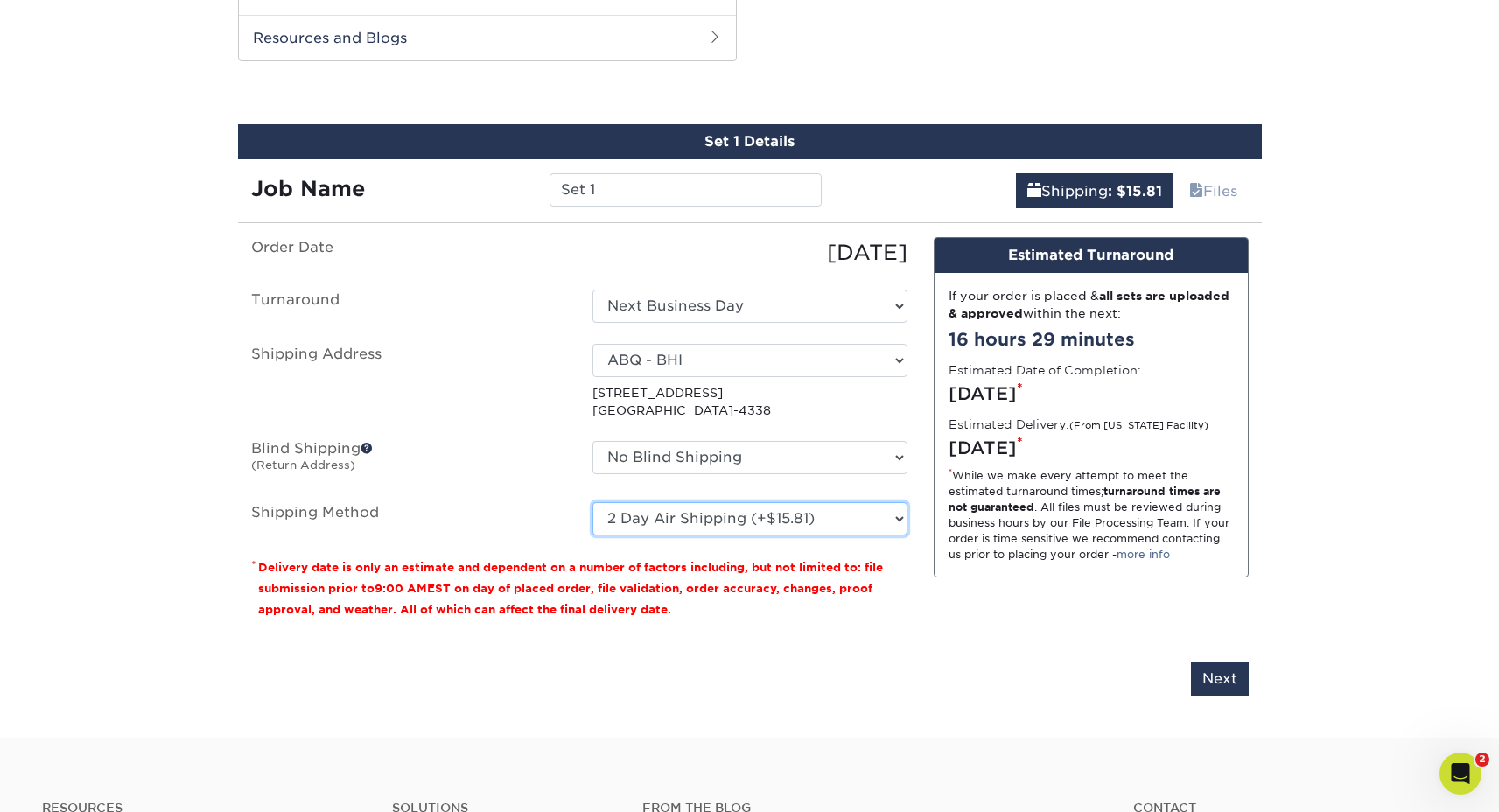
click at [593, 502] on select "Please Select Ground Shipping (+$8.96) 3 Day Shipping Service (+$15.34) 2 Day A…" at bounding box center [750, 518] width 315 height 33
click at [690, 523] on select "Please Select Ground Shipping (+$8.96) 3 Day Shipping Service (+$15.34) 2 Day A…" at bounding box center [750, 518] width 315 height 33
click at [690, 522] on select "Please Select Ground Shipping (+$8.96) 3 Day Shipping Service (+$15.34) 2 Day A…" at bounding box center [750, 518] width 315 height 33
click at [686, 522] on select "Please Select Ground Shipping (+$8.96) 3 Day Shipping Service (+$15.34) 2 Day A…" at bounding box center [750, 518] width 315 height 33
click at [593, 502] on select "Please Select Ground Shipping (+$8.96) 3 Day Shipping Service (+$15.34) 2 Day A…" at bounding box center [750, 518] width 315 height 33
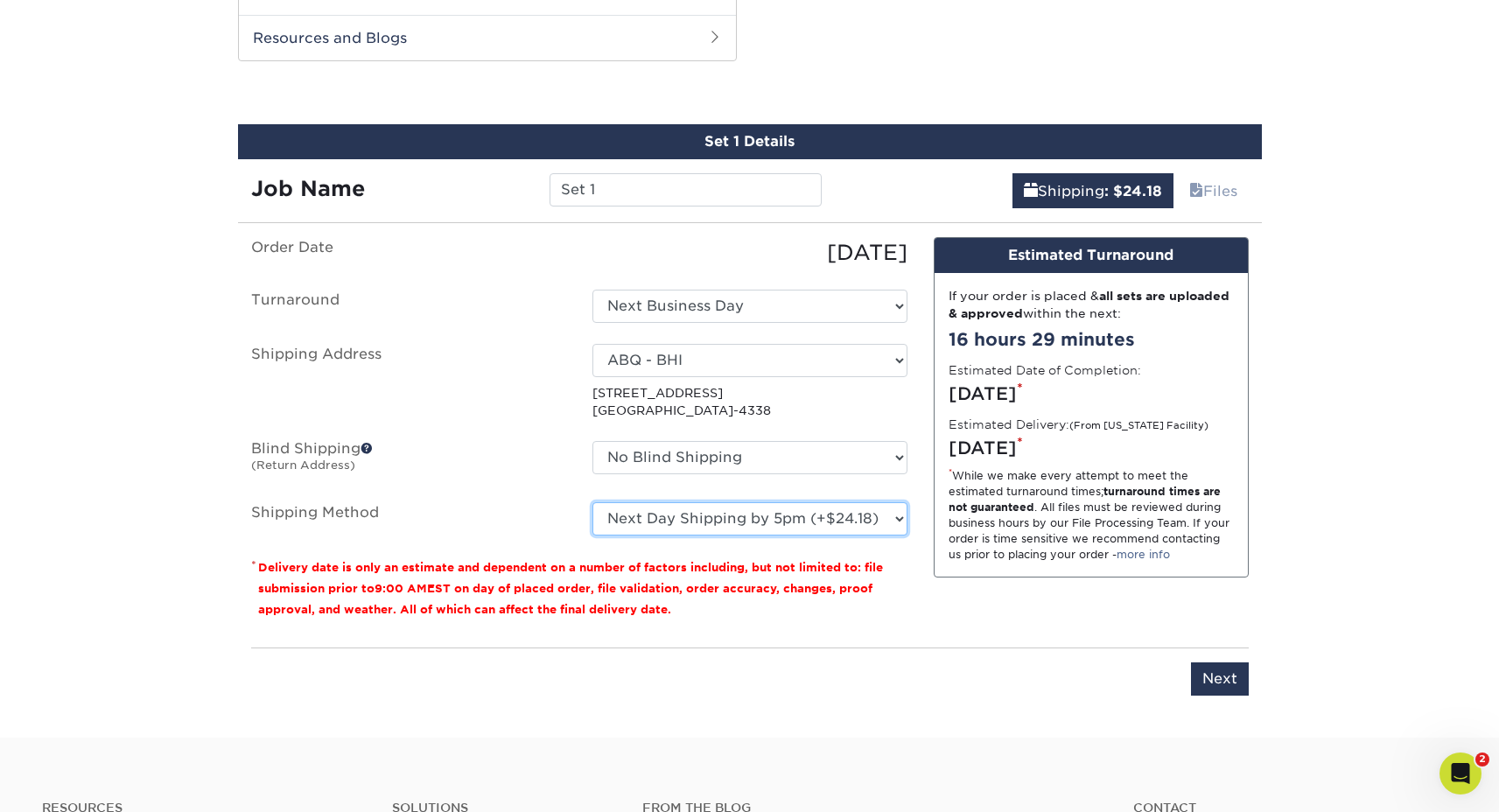
click at [692, 519] on select "Please Select Ground Shipping (+$8.96) 3 Day Shipping Service (+$15.34) 2 Day A…" at bounding box center [750, 518] width 315 height 33
click at [593, 502] on select "Please Select Ground Shipping (+$8.96) 3 Day Shipping Service (+$15.34) 2 Day A…" at bounding box center [750, 518] width 315 height 33
click at [693, 525] on select "Please Select Ground Shipping (+$8.96) 3 Day Shipping Service (+$15.34) 2 Day A…" at bounding box center [750, 518] width 315 height 33
select select "13"
click at [593, 502] on select "Please Select Ground Shipping (+$8.96) 3 Day Shipping Service (+$15.34) 2 Day A…" at bounding box center [750, 518] width 315 height 33
